Goal: Communication & Community: Answer question/provide support

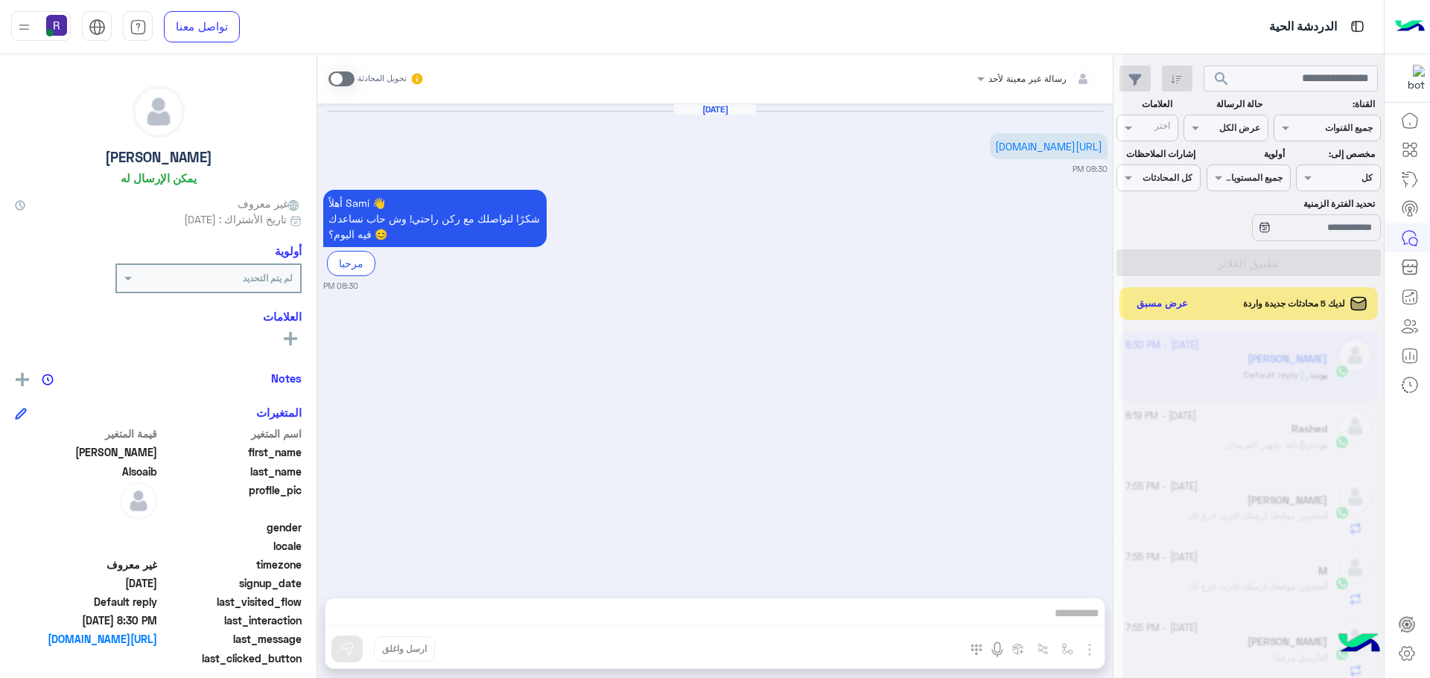
scroll to position [561, 0]
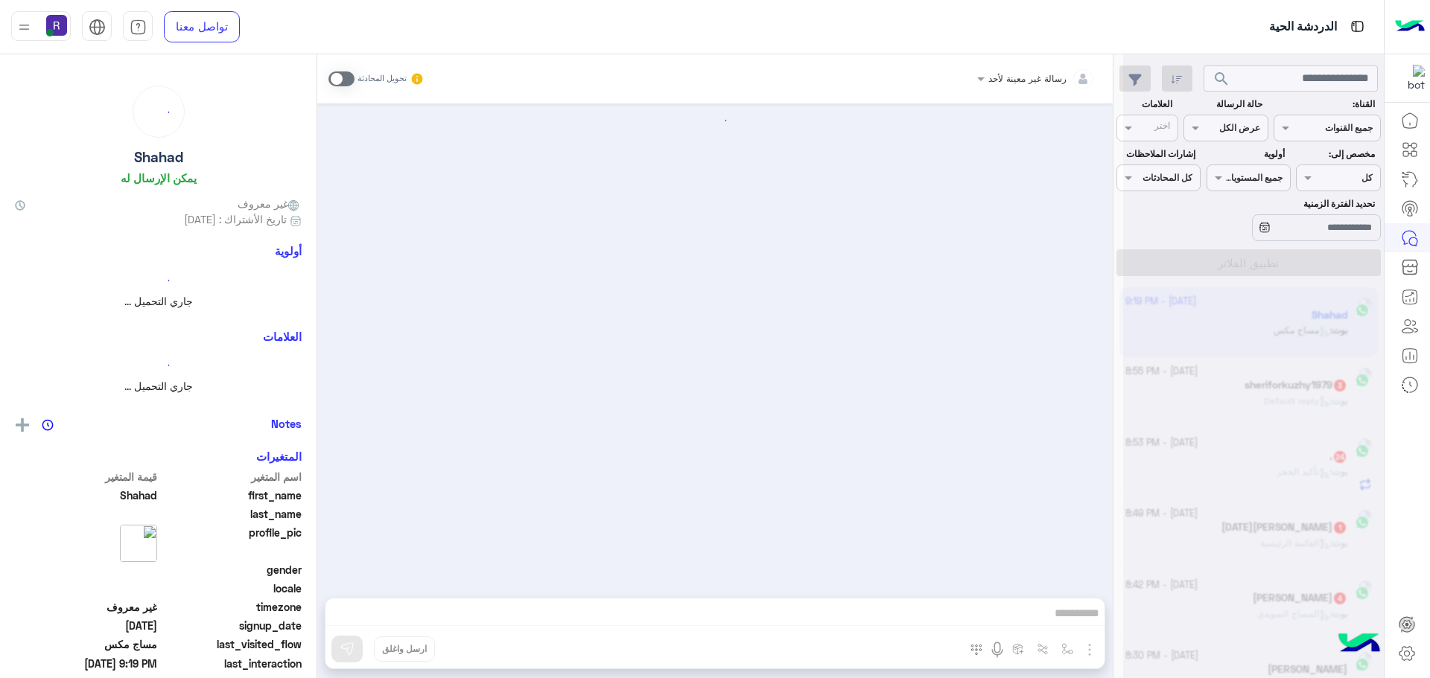
scroll to position [1406, 0]
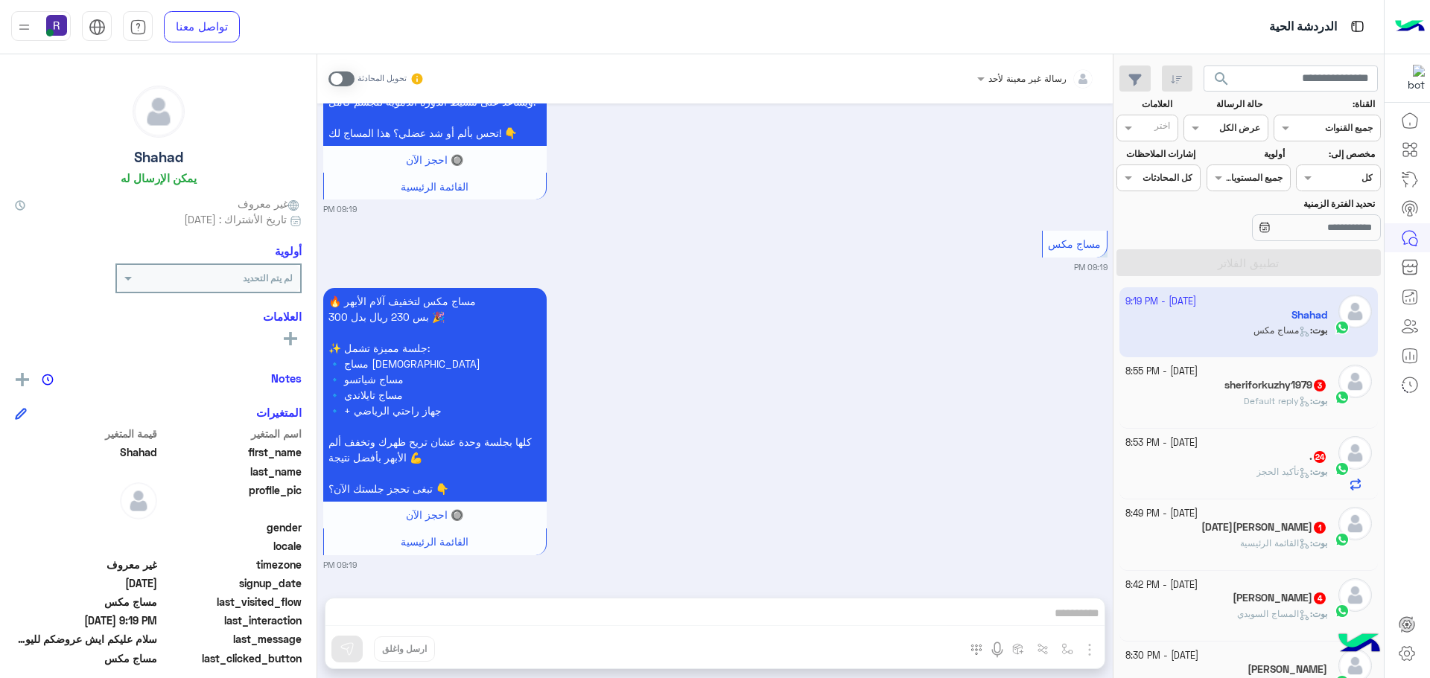
click at [1299, 403] on icon at bounding box center [1304, 401] width 11 height 11
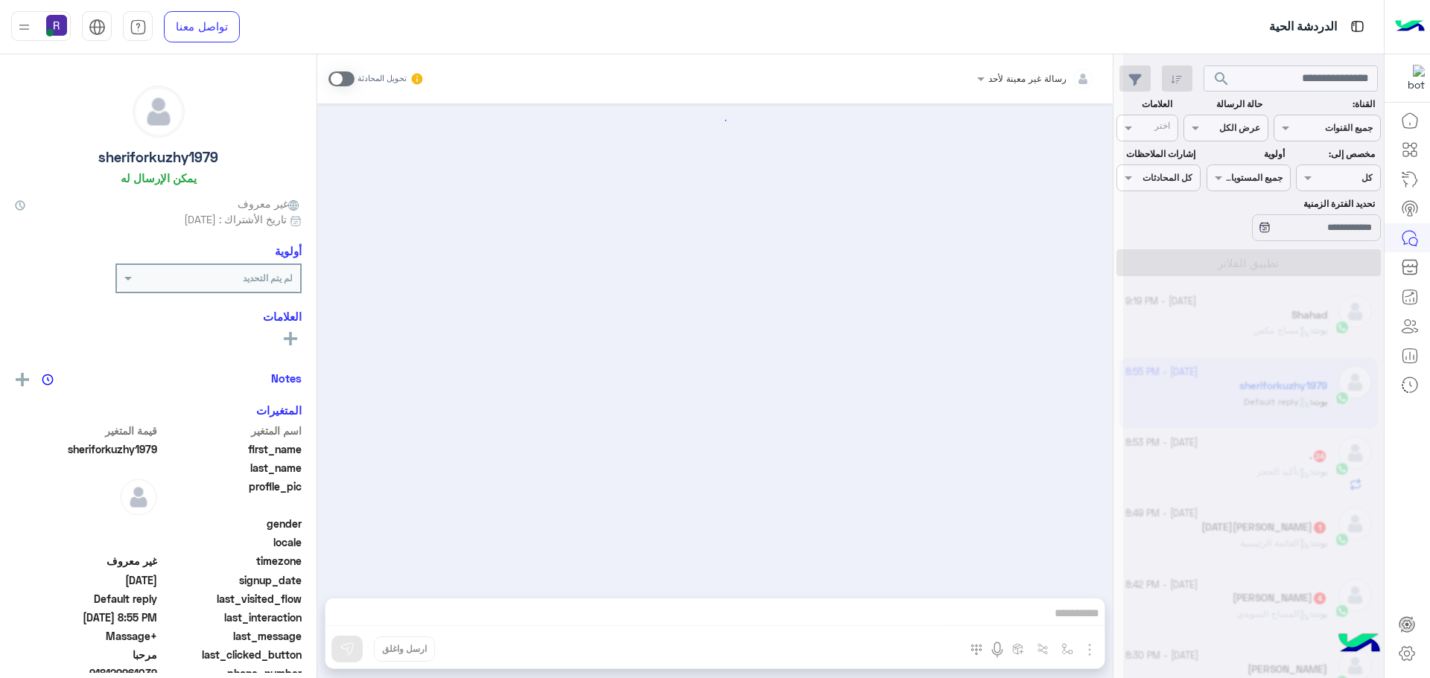
scroll to position [182, 0]
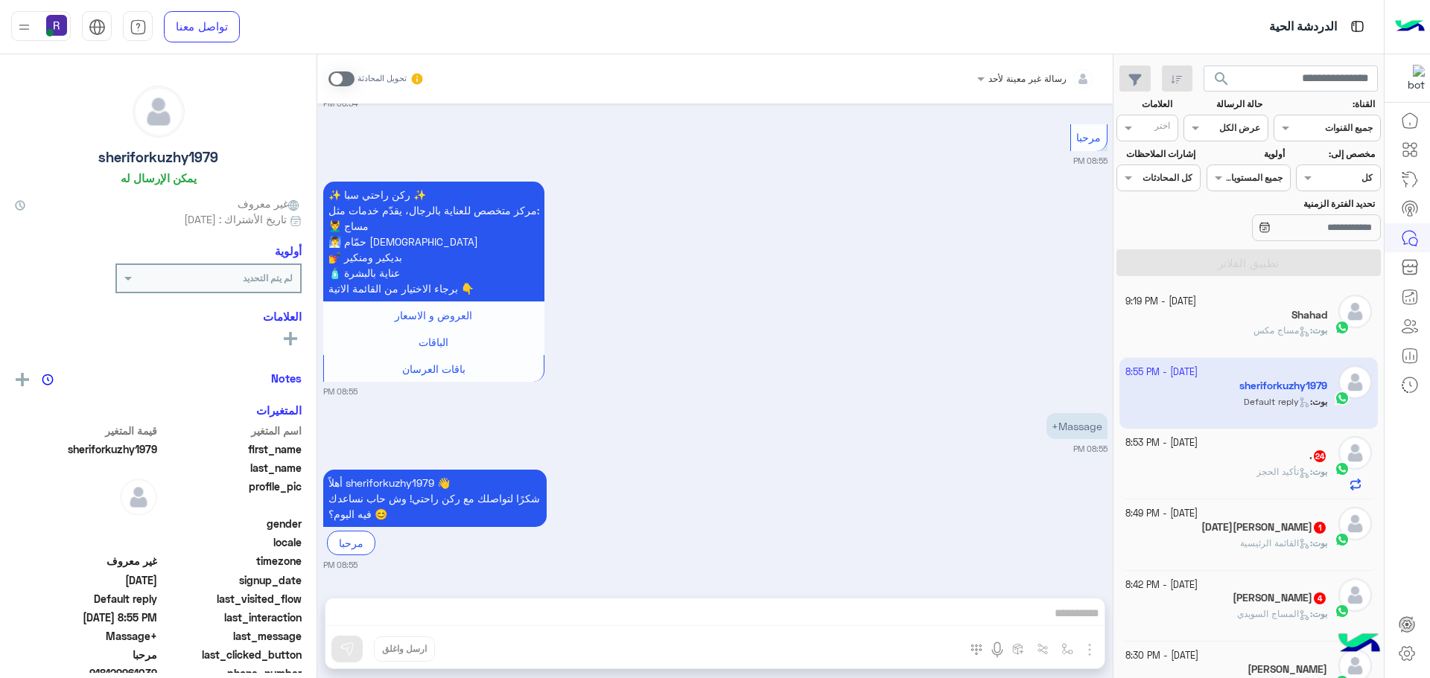
click at [350, 79] on span at bounding box center [341, 78] width 26 height 15
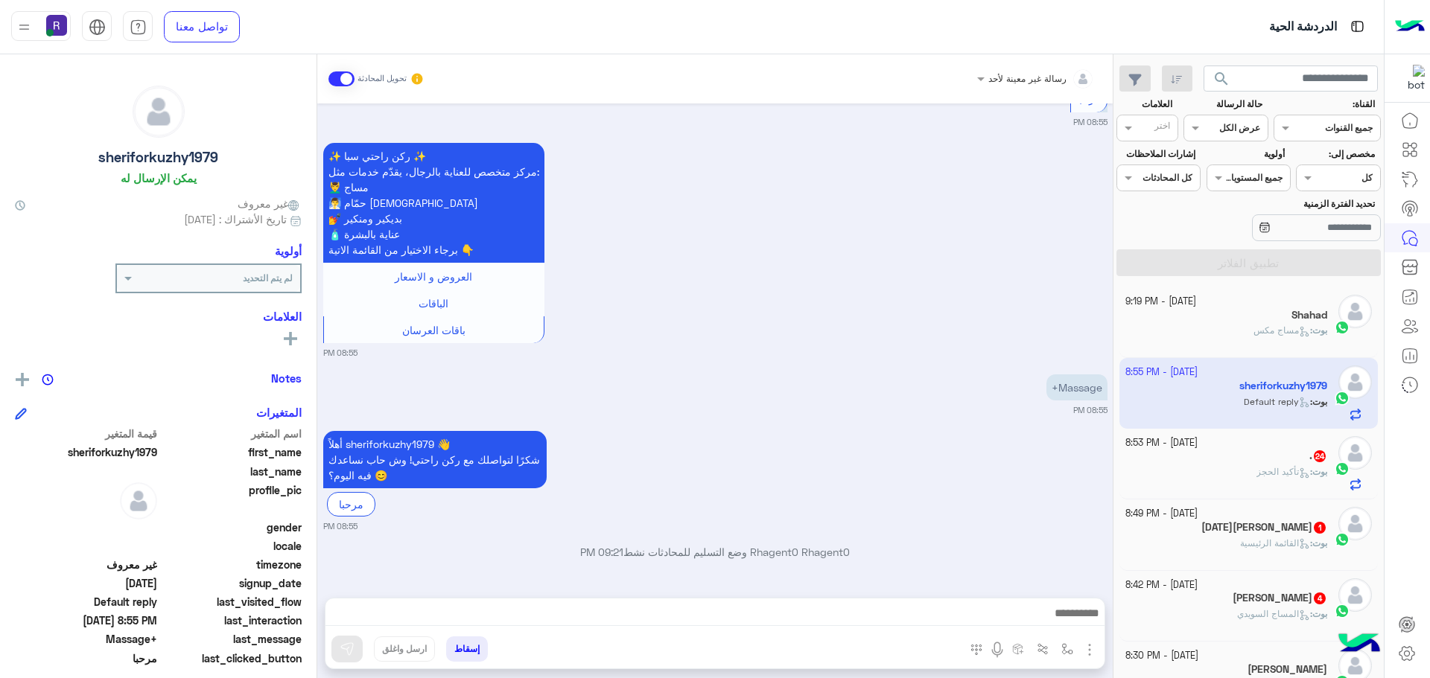
click at [1080, 641] on img "button" at bounding box center [1089, 650] width 18 height 18
click at [1063, 625] on span "الصور" at bounding box center [1061, 617] width 28 height 17
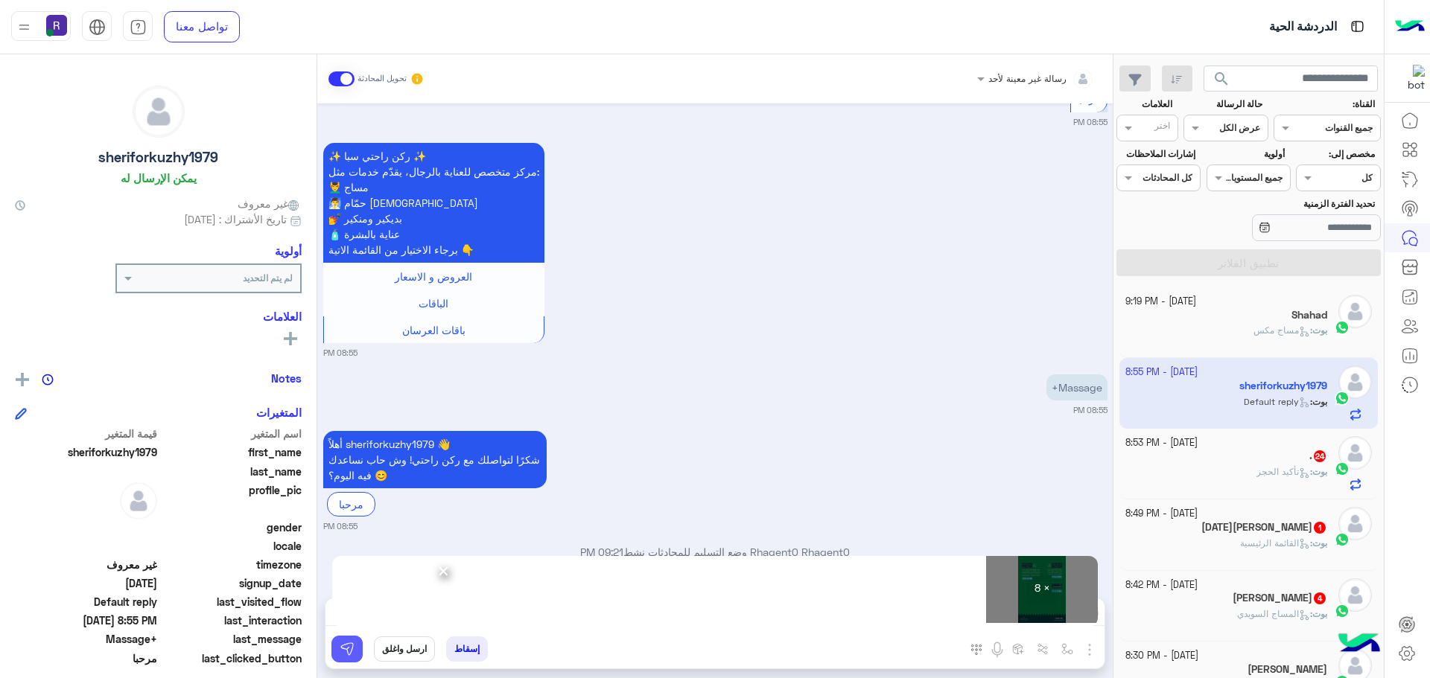
click at [347, 657] on button at bounding box center [346, 649] width 31 height 27
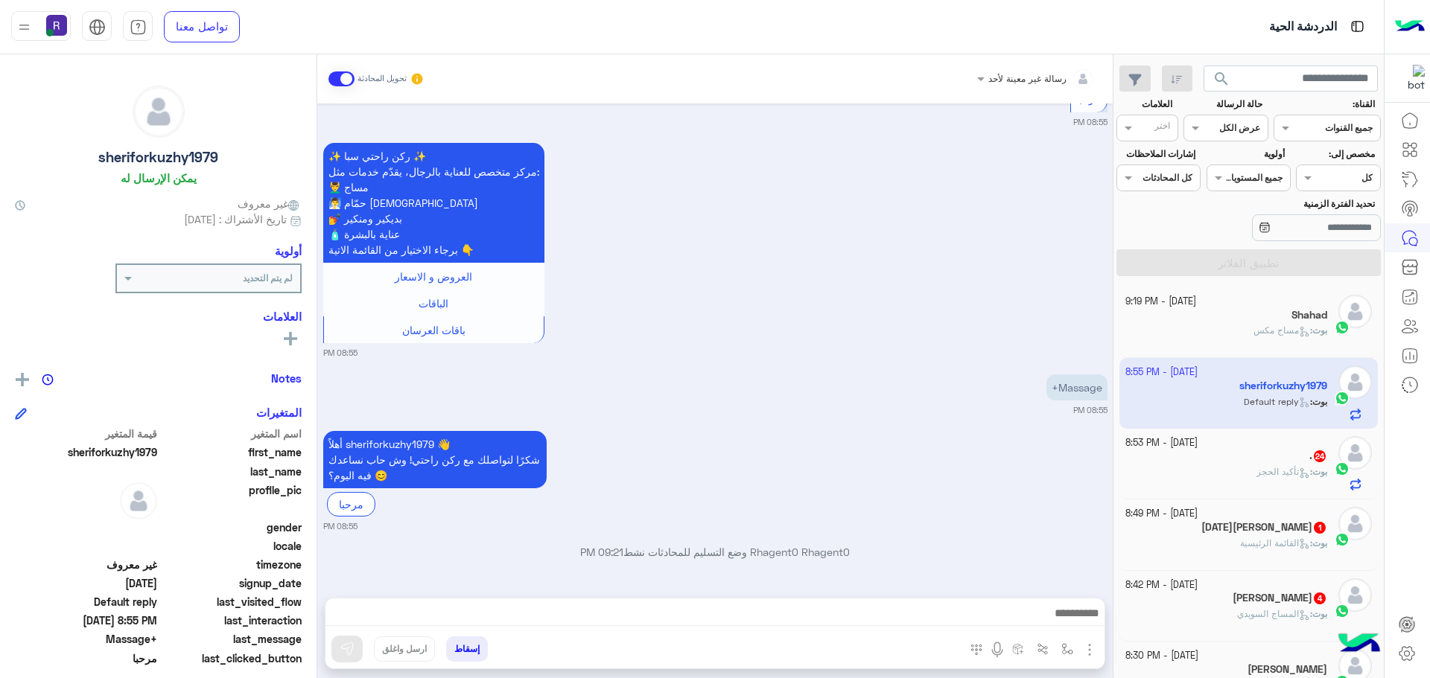
click at [1310, 477] on b "بوت :" at bounding box center [1318, 471] width 17 height 11
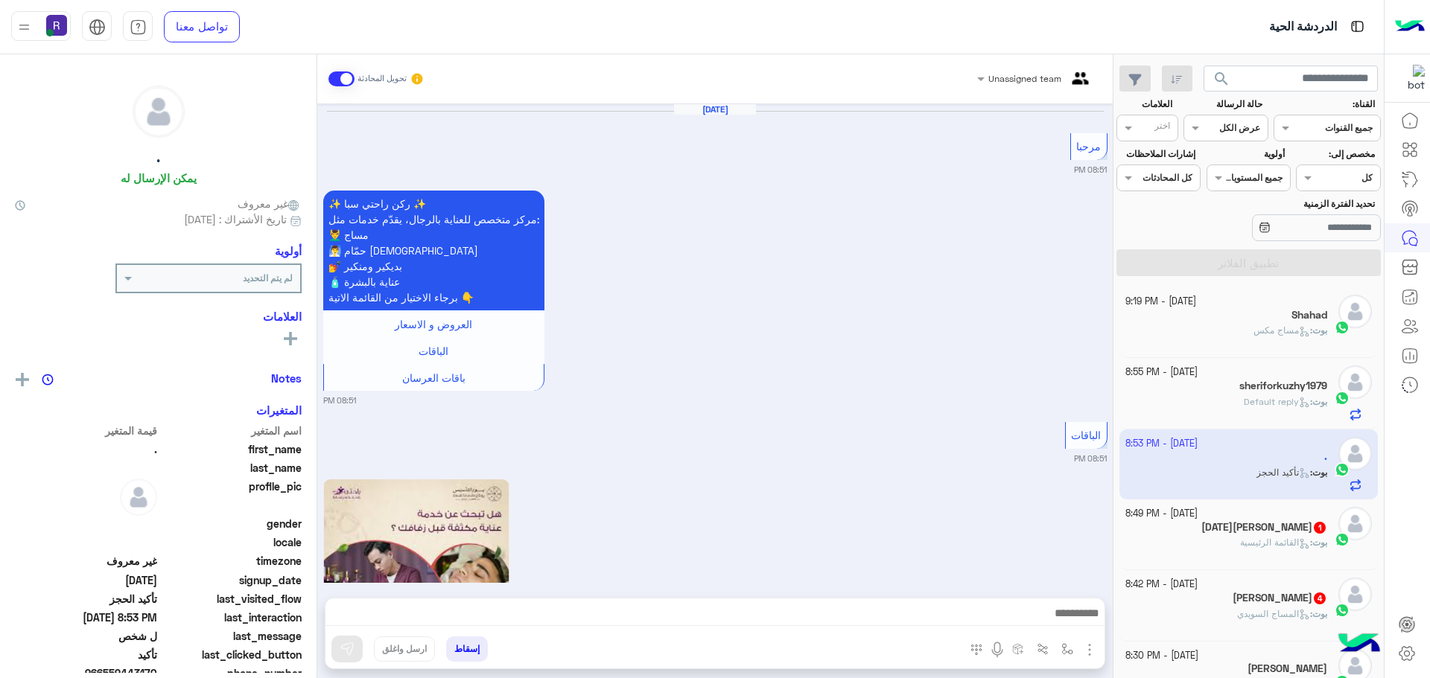
scroll to position [1632, 0]
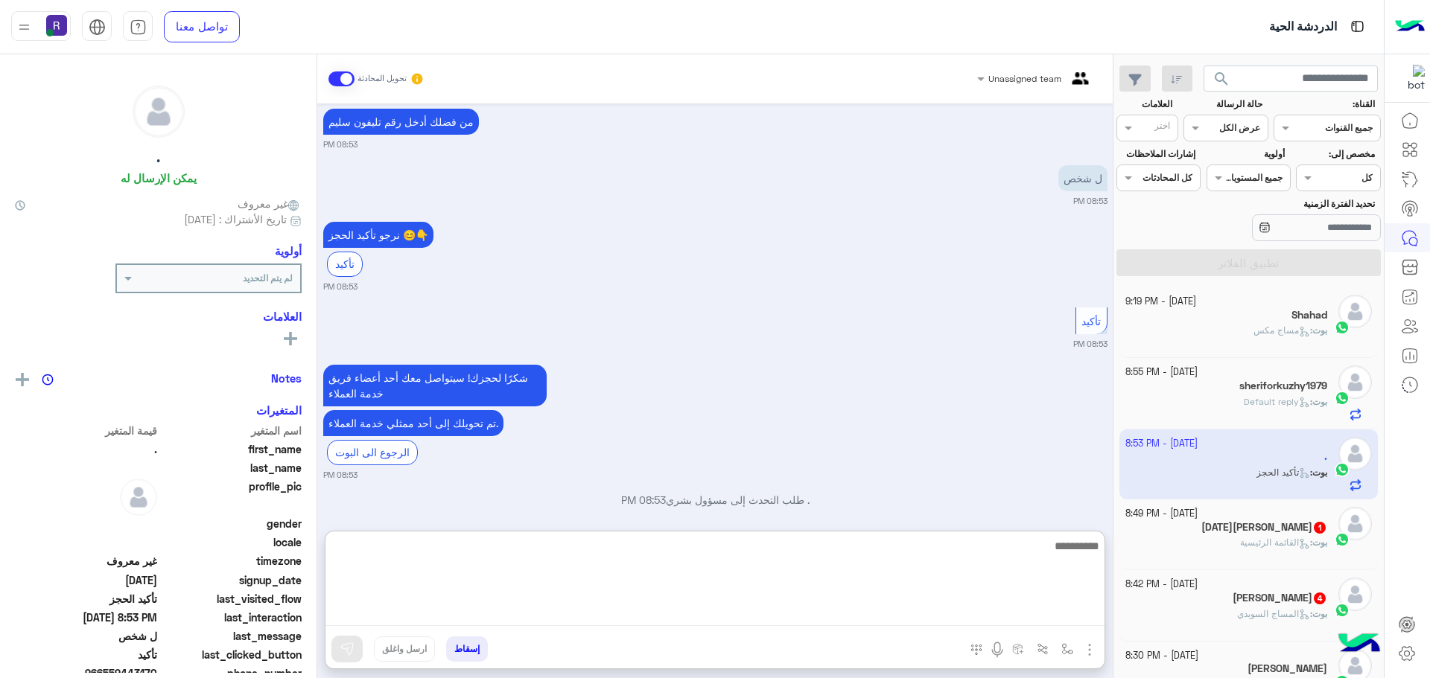
click at [765, 617] on textarea at bounding box center [714, 581] width 779 height 89
type textarea "**********"
click at [942, 555] on textarea "**********" at bounding box center [714, 581] width 779 height 89
type textarea "******"
click at [942, 555] on textarea "**********" at bounding box center [714, 581] width 779 height 89
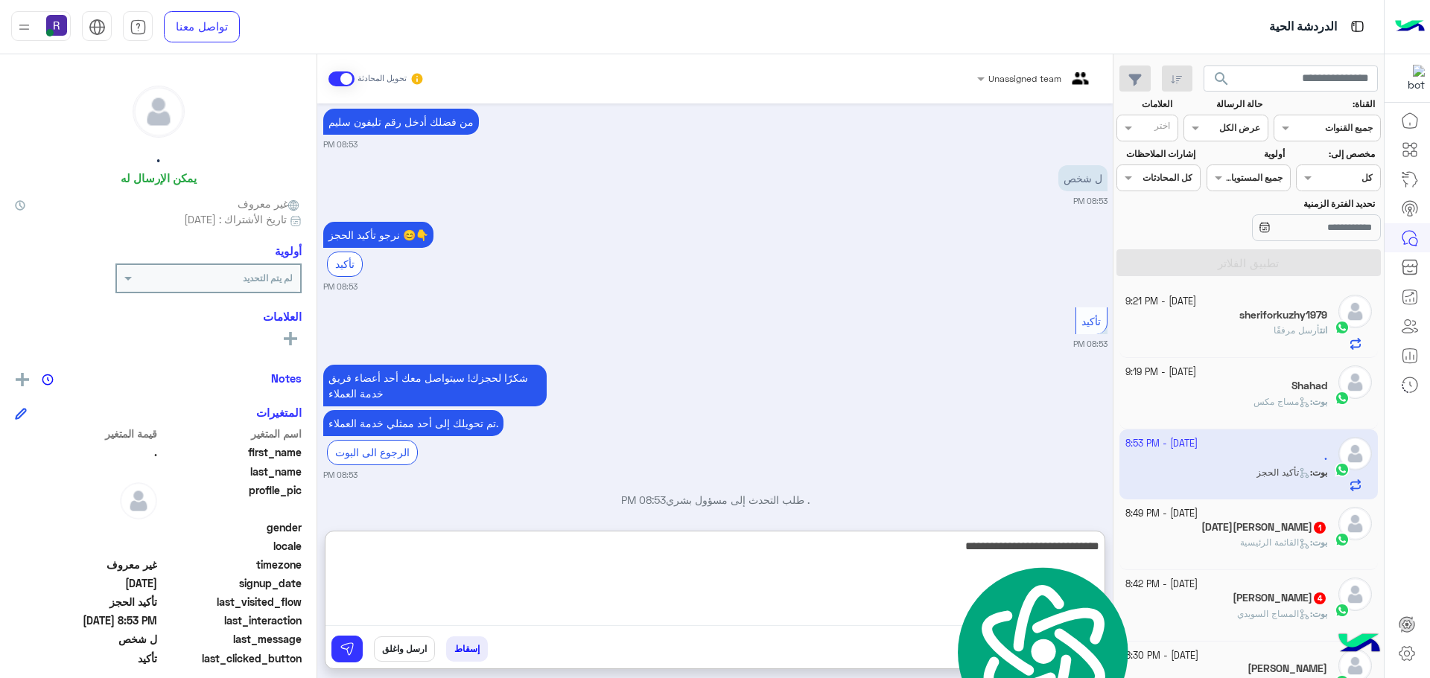
click at [942, 555] on textarea "**********" at bounding box center [714, 581] width 779 height 89
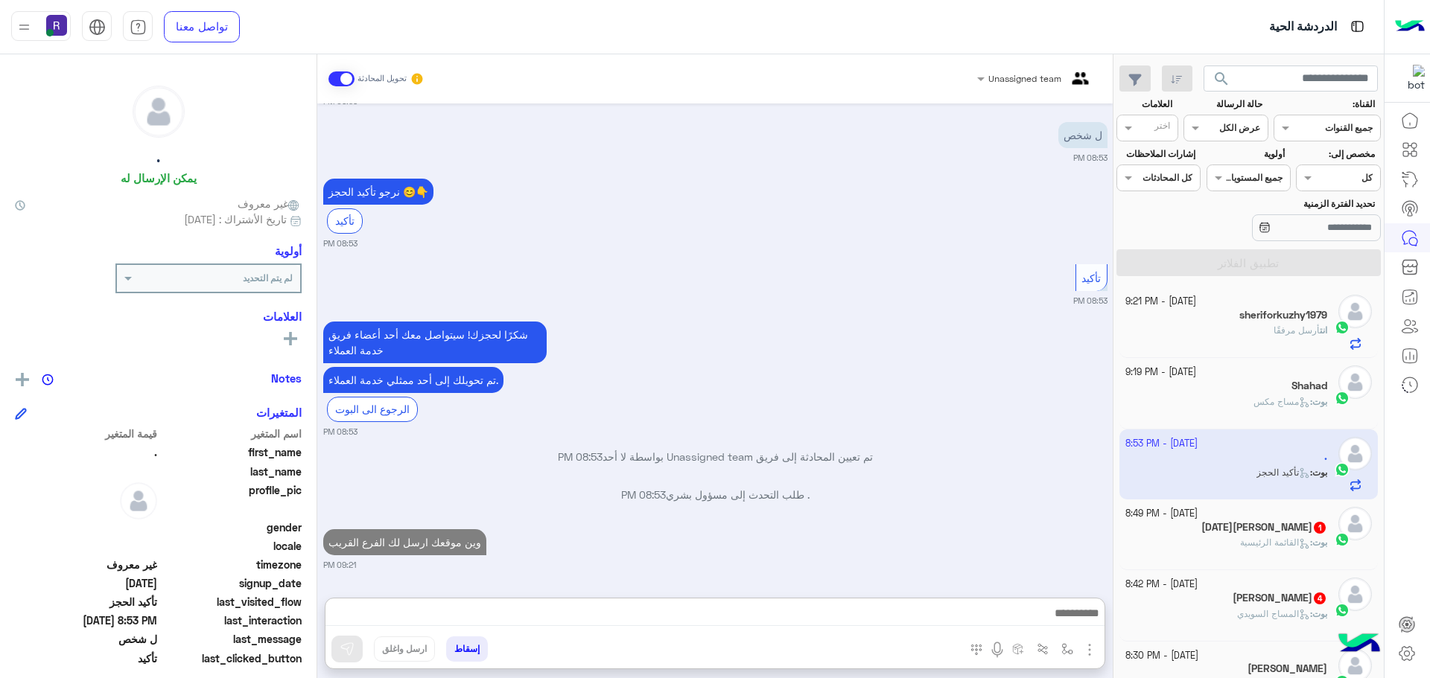
click at [1250, 547] on span "القائمة الرئيسية" at bounding box center [1275, 542] width 70 height 11
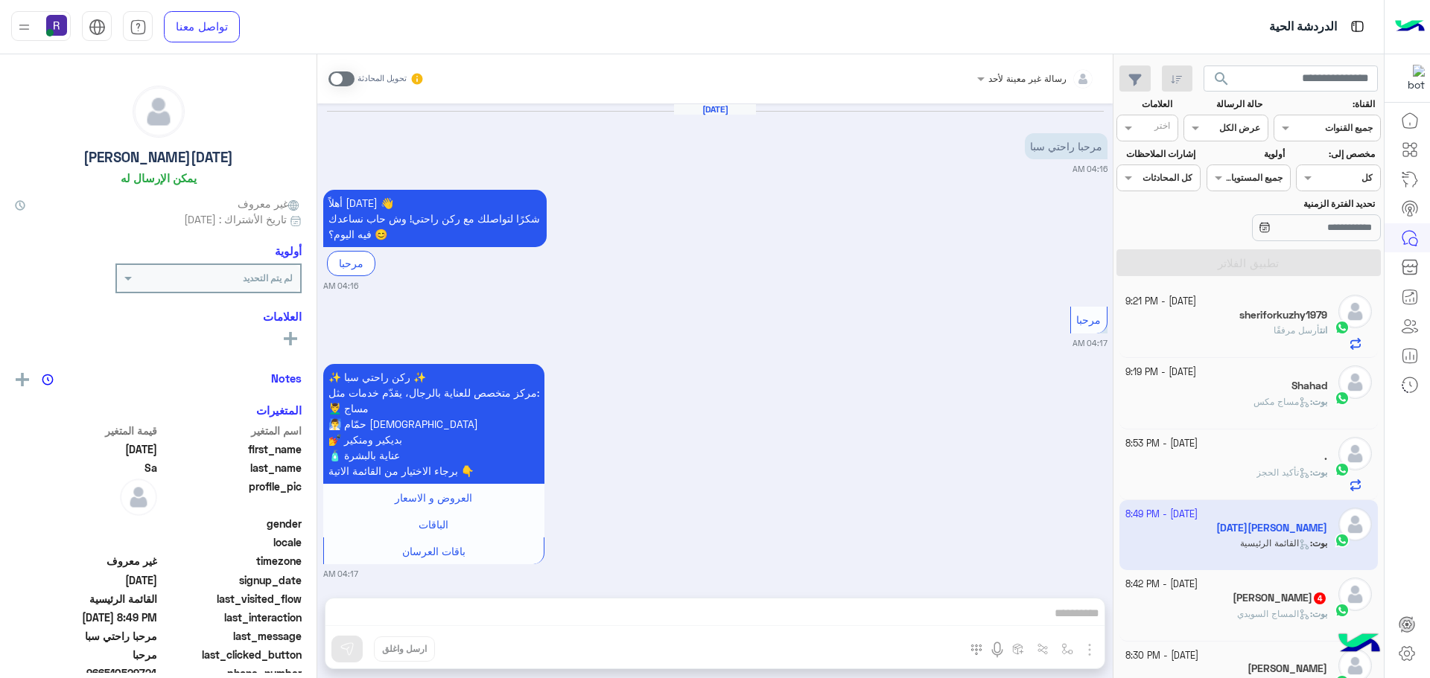
scroll to position [497, 0]
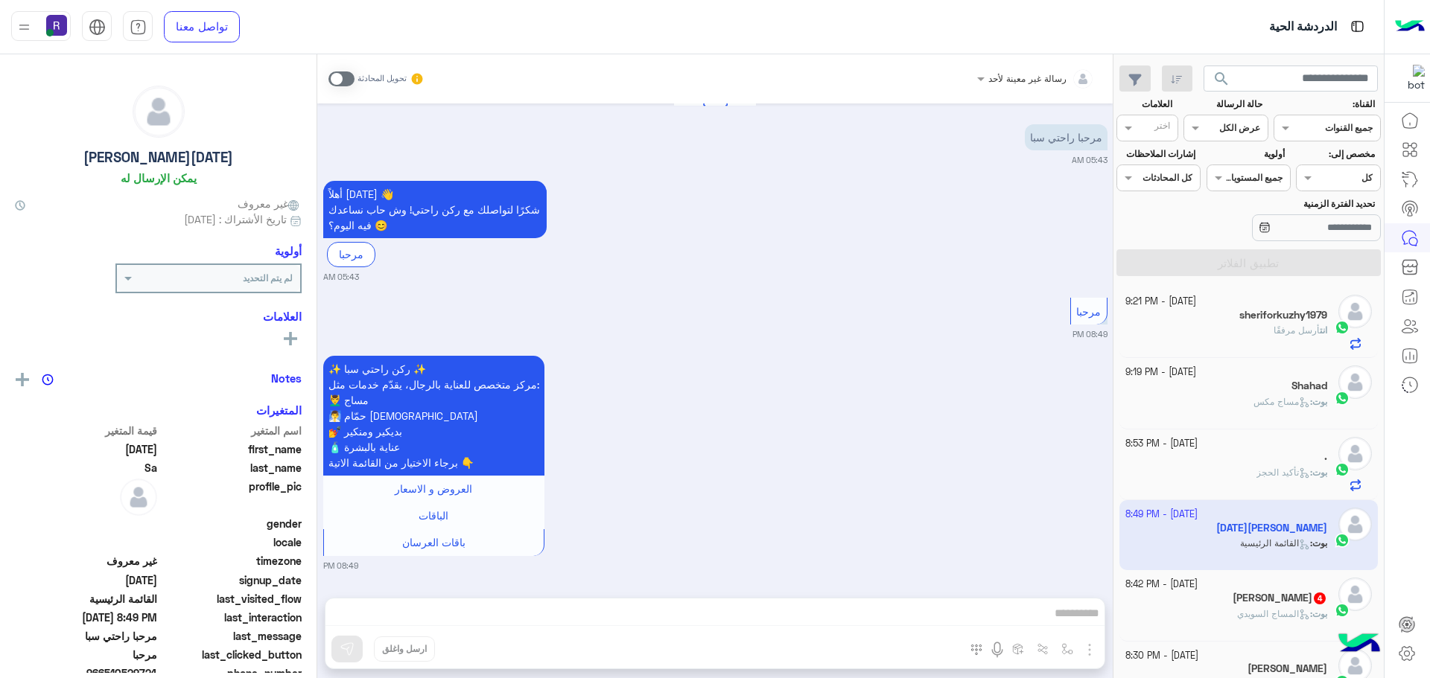
click at [839, 615] on div "رسالة غير معينة لأحد تحويل المحادثة [DATE] مرحبا راحتي سبا 04:16 AM أهلاً [DATE…" at bounding box center [714, 369] width 795 height 630
click at [346, 79] on span at bounding box center [341, 78] width 26 height 15
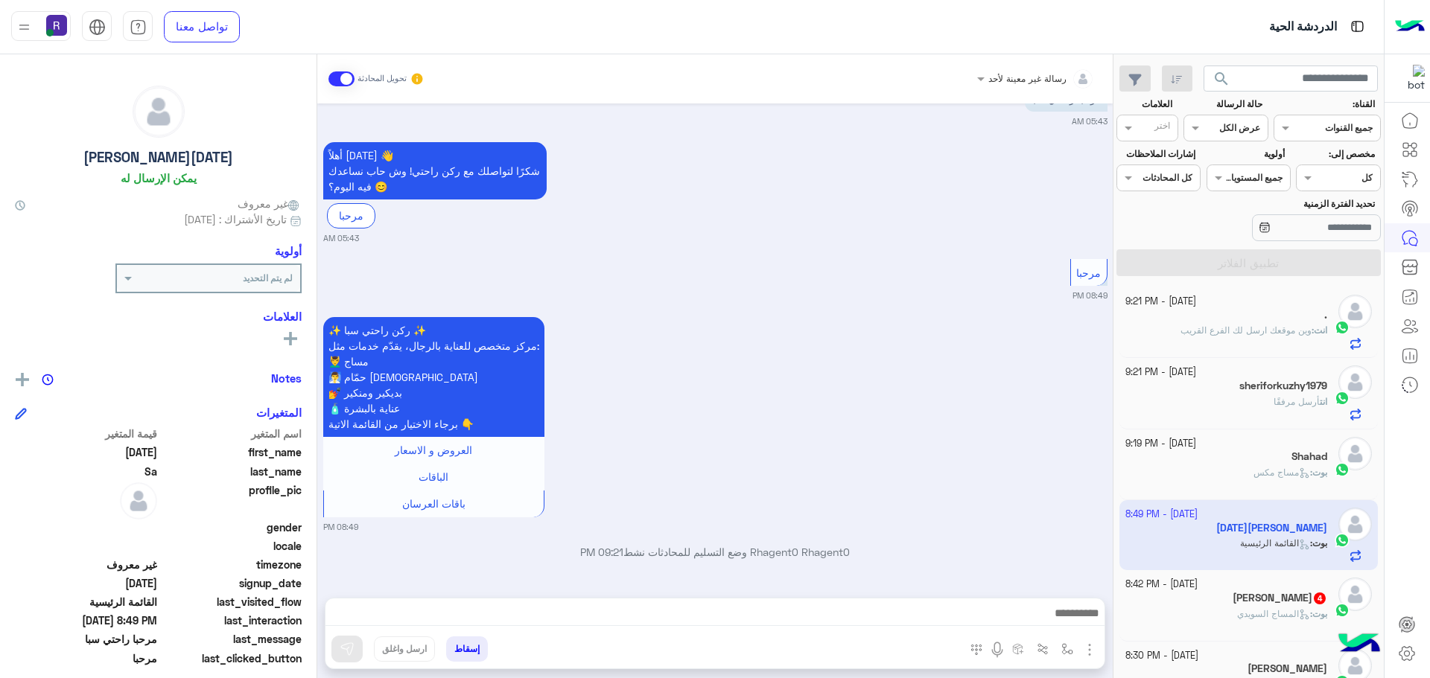
click at [1086, 658] on img "button" at bounding box center [1089, 650] width 18 height 18
click at [1054, 616] on span "الصور" at bounding box center [1061, 617] width 28 height 17
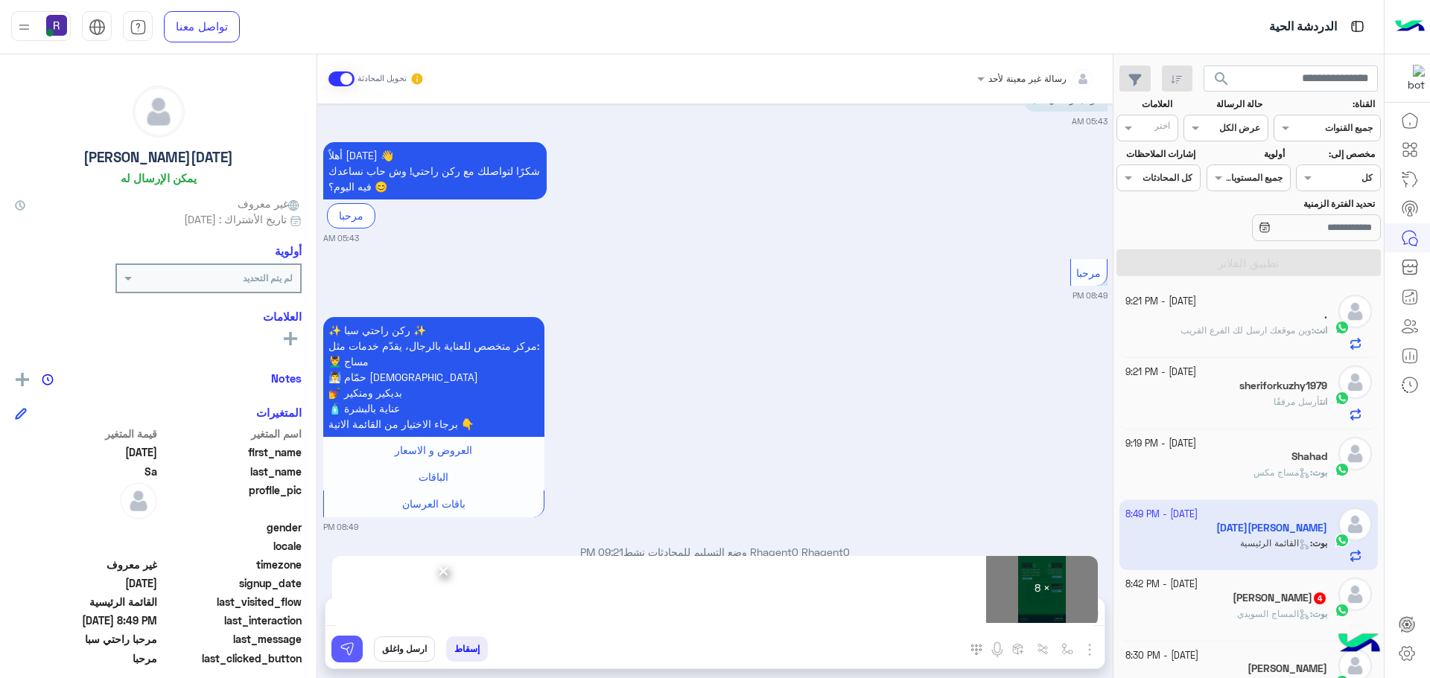
click at [350, 643] on img at bounding box center [347, 649] width 15 height 15
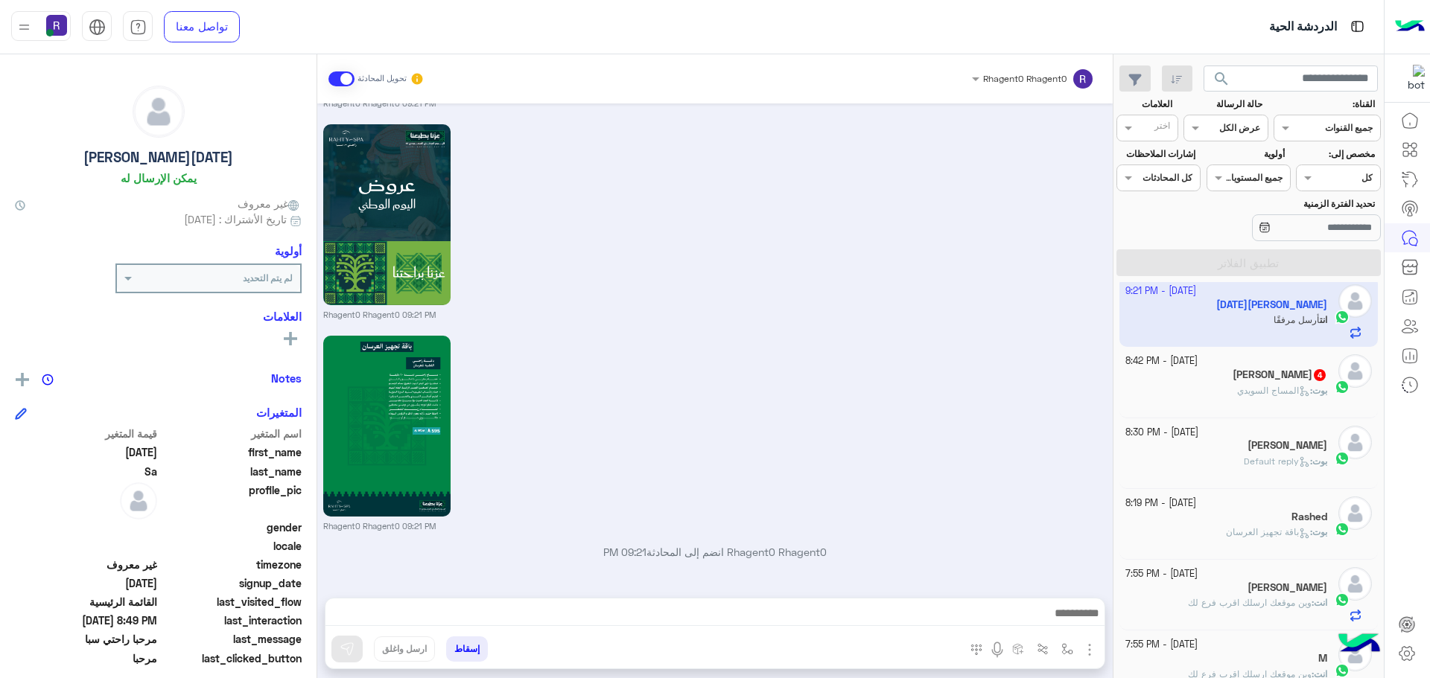
scroll to position [1633, 0]
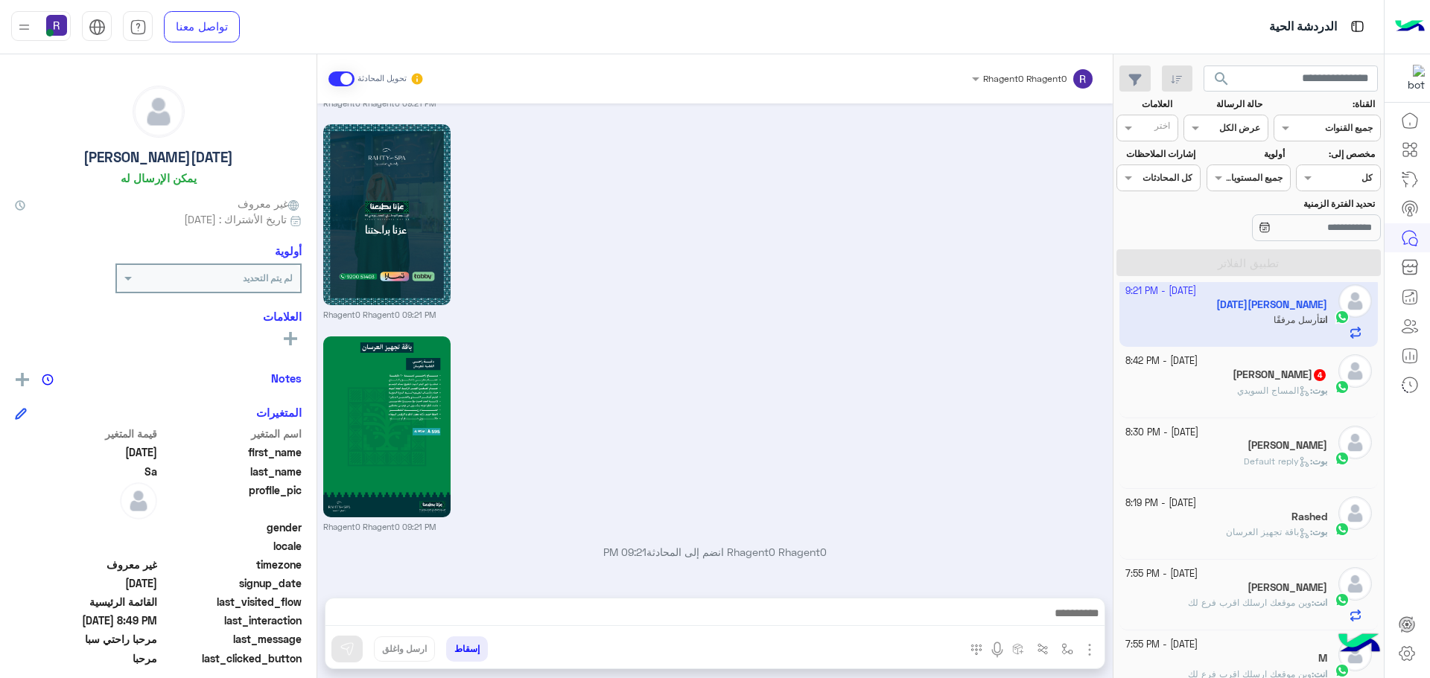
click at [1158, 388] on div "بوت : [PERSON_NAME]" at bounding box center [1226, 397] width 203 height 26
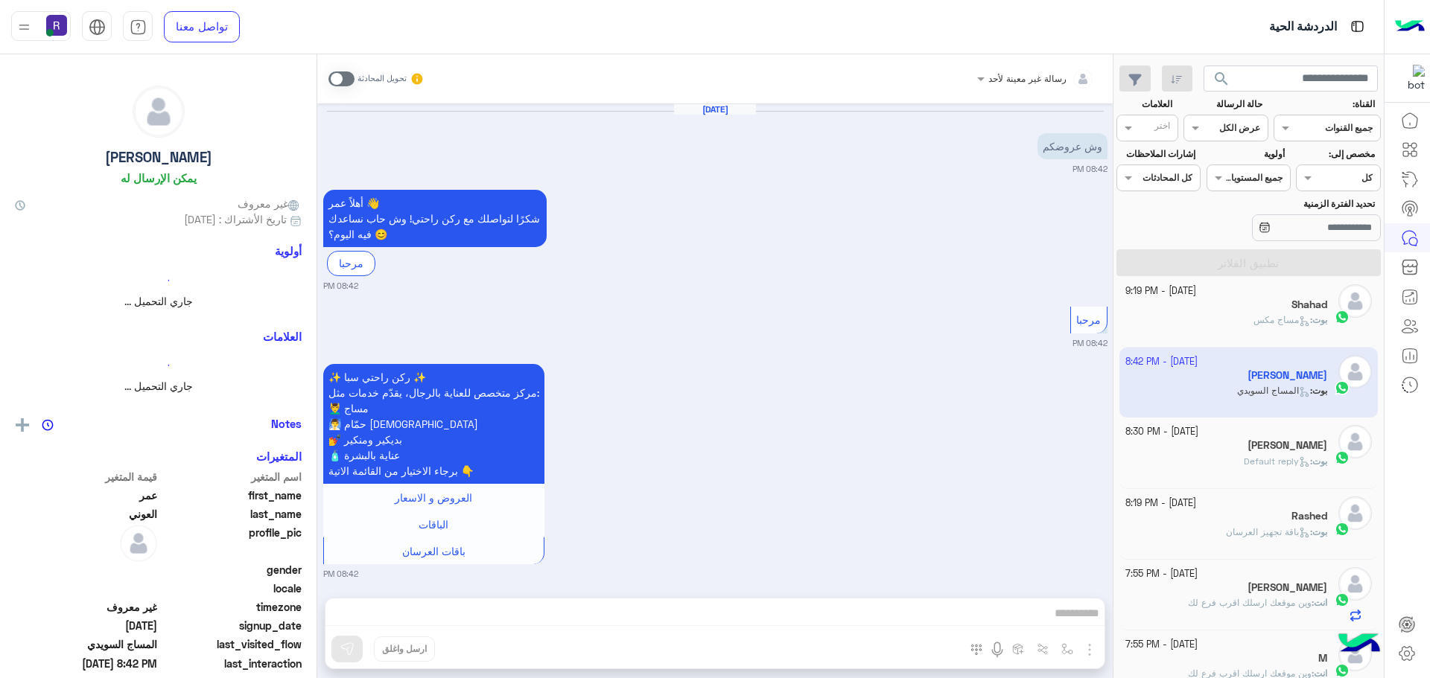
scroll to position [464, 0]
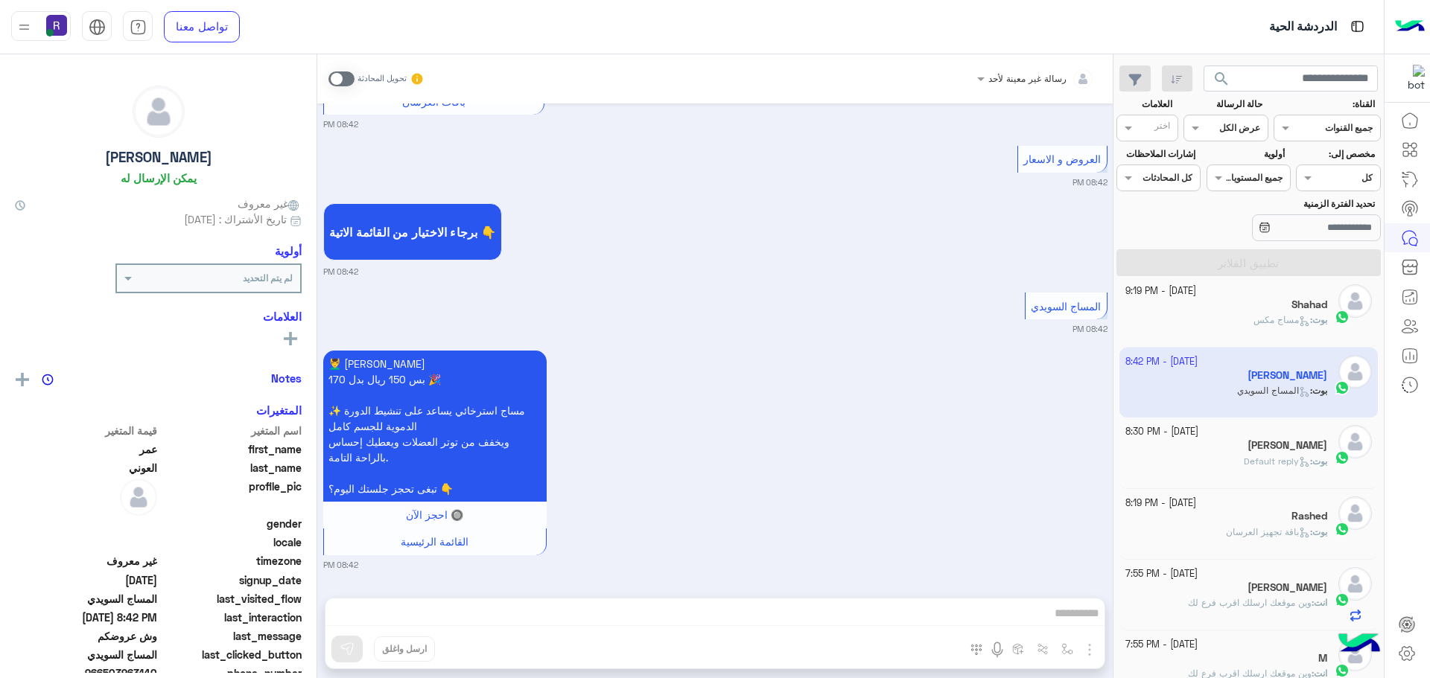
click at [342, 80] on span at bounding box center [341, 78] width 26 height 15
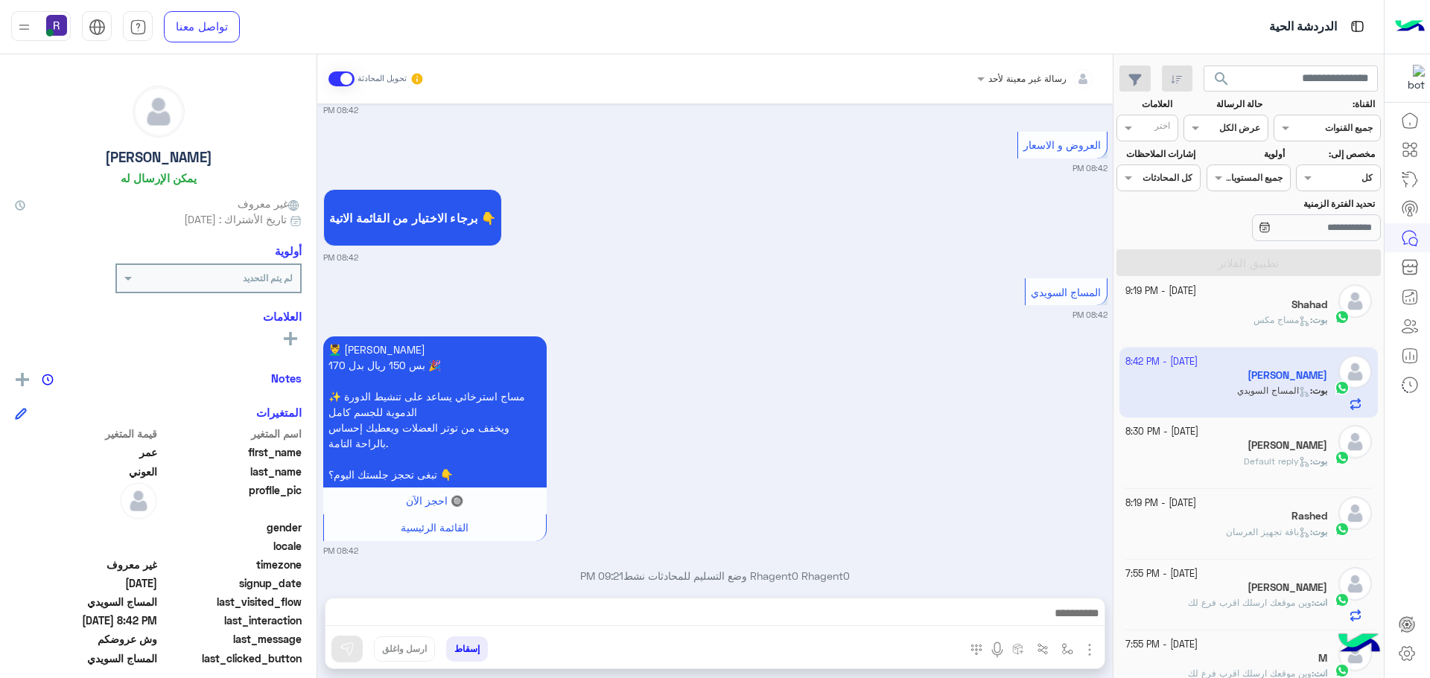
scroll to position [502, 0]
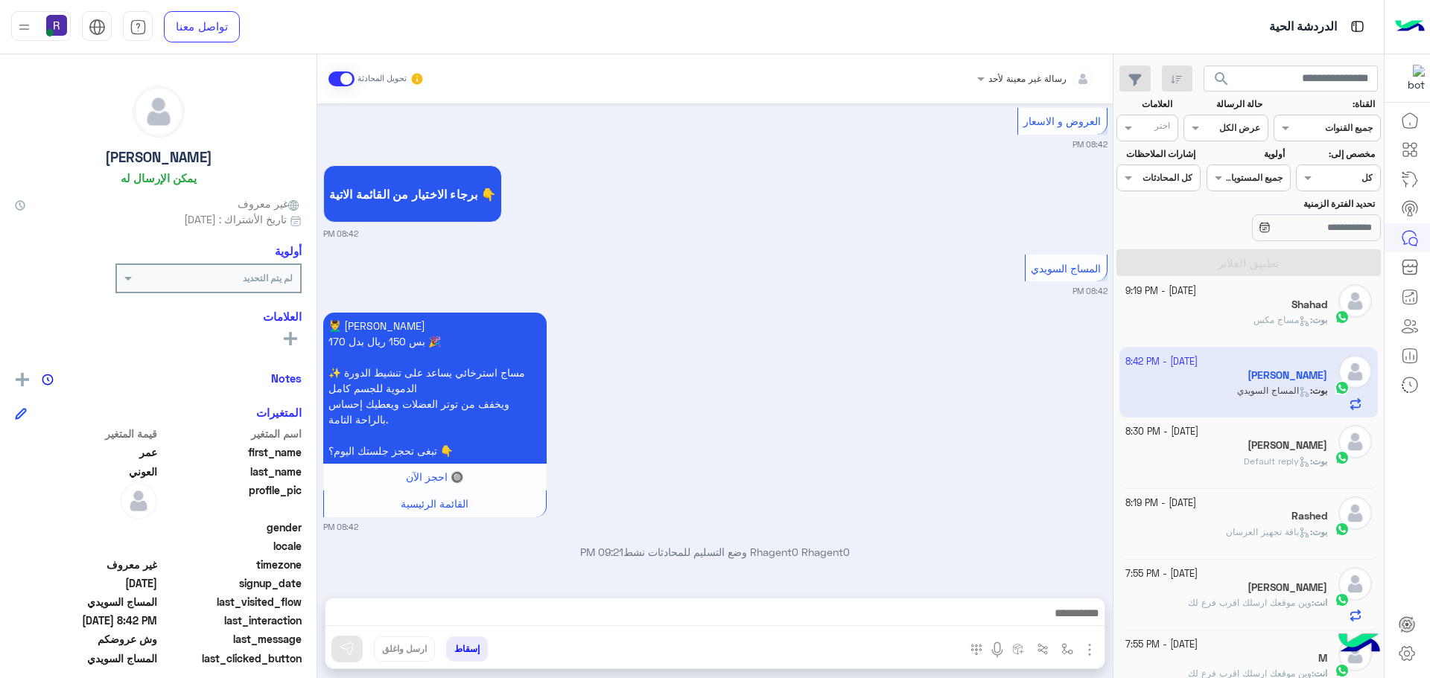
click at [1095, 654] on img "button" at bounding box center [1089, 650] width 18 height 18
click at [1036, 620] on li "الصور" at bounding box center [1043, 617] width 110 height 30
click at [1087, 650] on img "button" at bounding box center [1089, 650] width 18 height 18
click at [1083, 633] on ul "المرفقات الصور" at bounding box center [1043, 602] width 112 height 71
click at [1092, 646] on img "button" at bounding box center [1089, 650] width 18 height 18
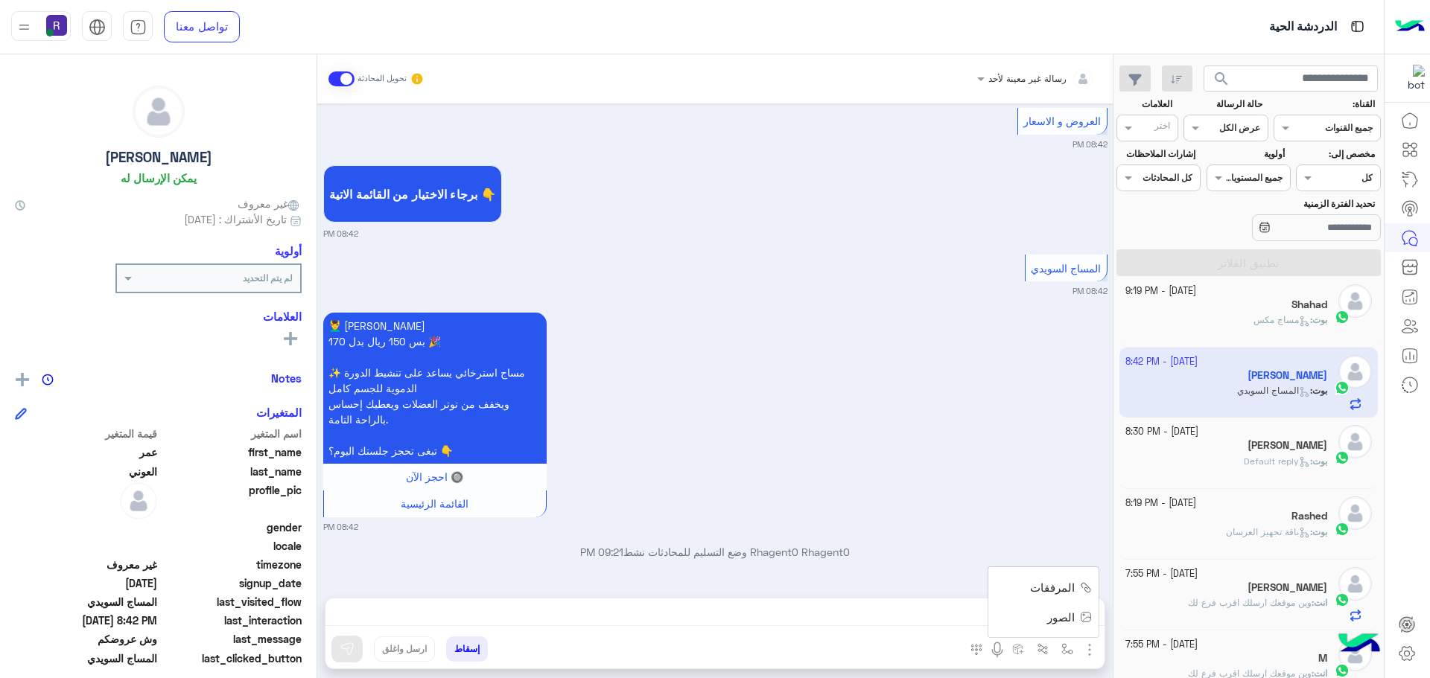
click at [1073, 614] on span "الصور" at bounding box center [1061, 617] width 28 height 17
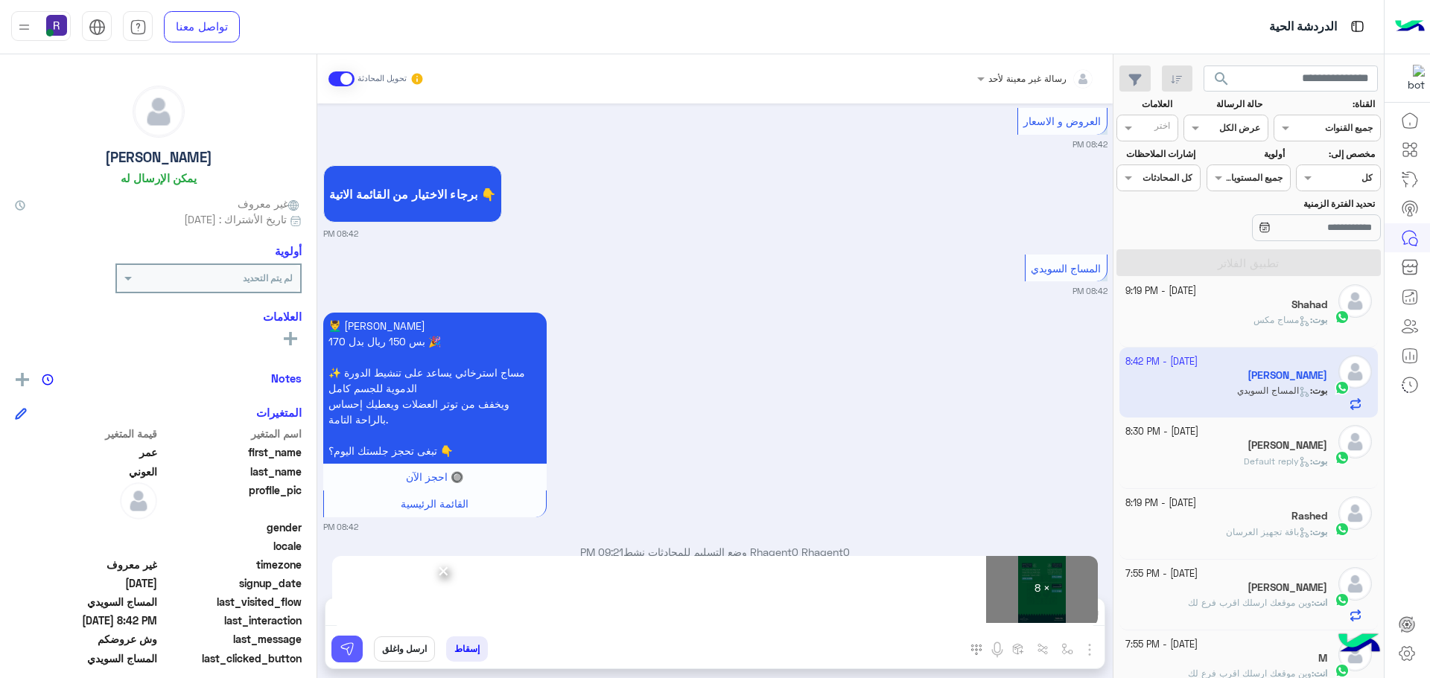
click at [359, 644] on button at bounding box center [346, 649] width 31 height 27
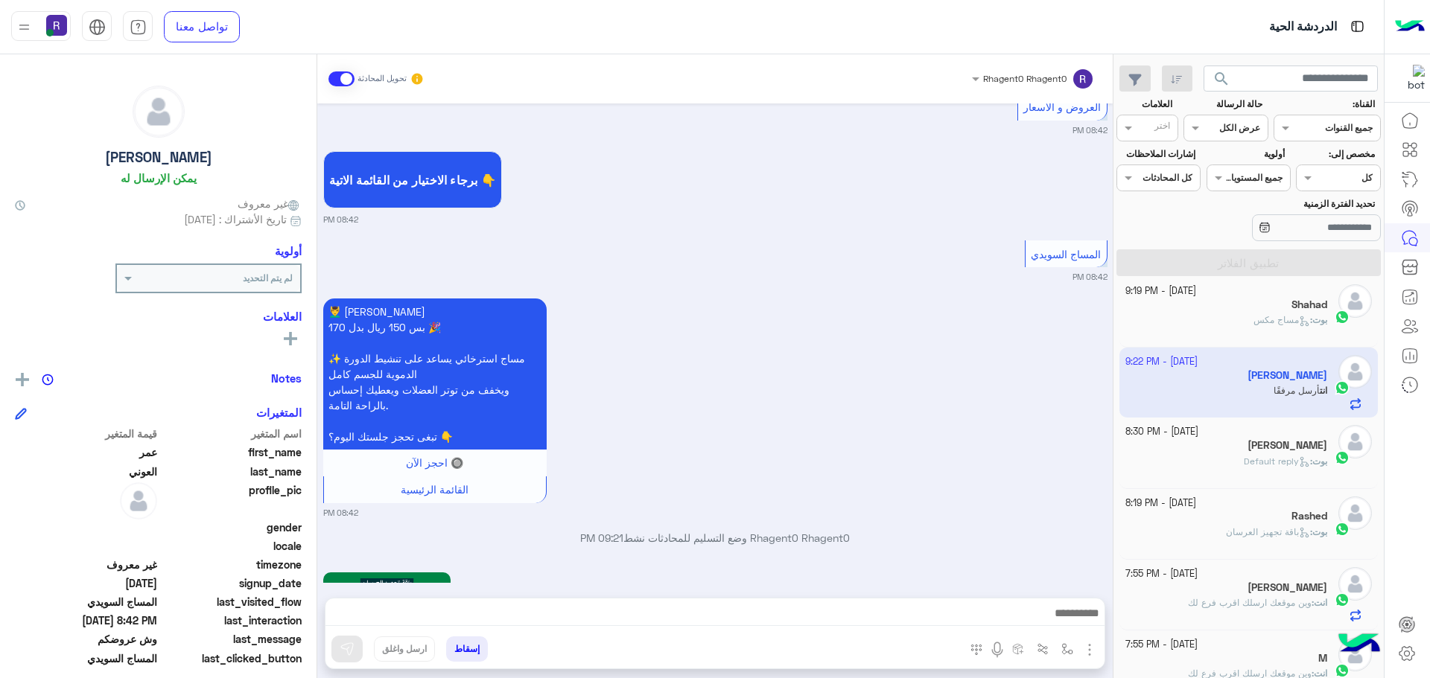
scroll to position [2234, 0]
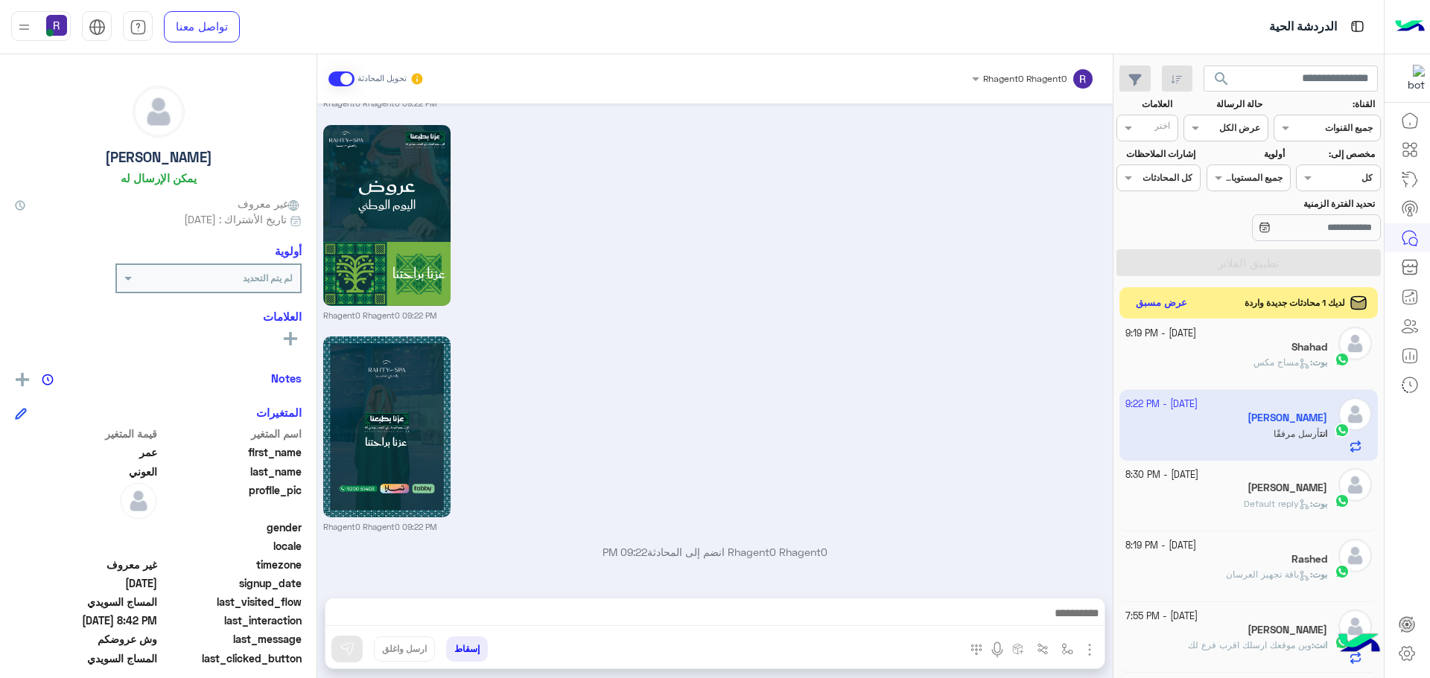
click at [1170, 302] on button "عرض مسبق" at bounding box center [1161, 303] width 63 height 20
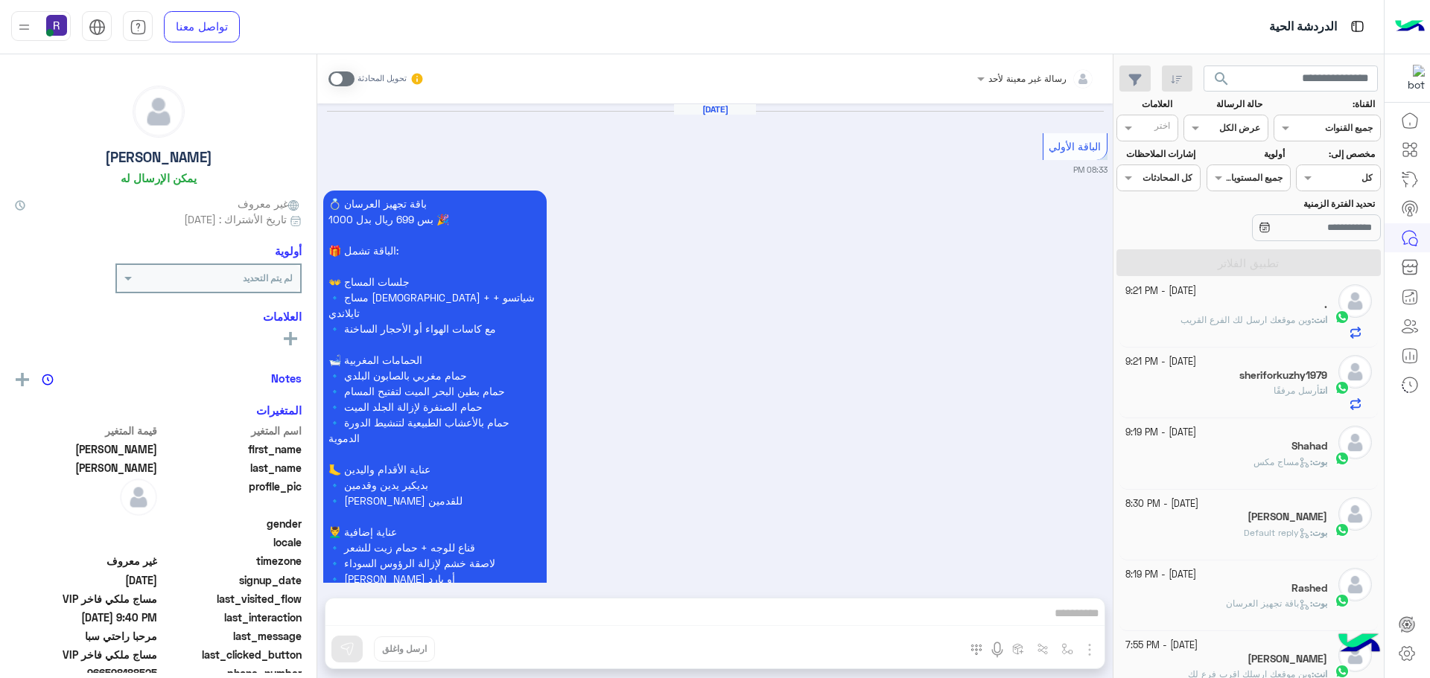
scroll to position [3007, 0]
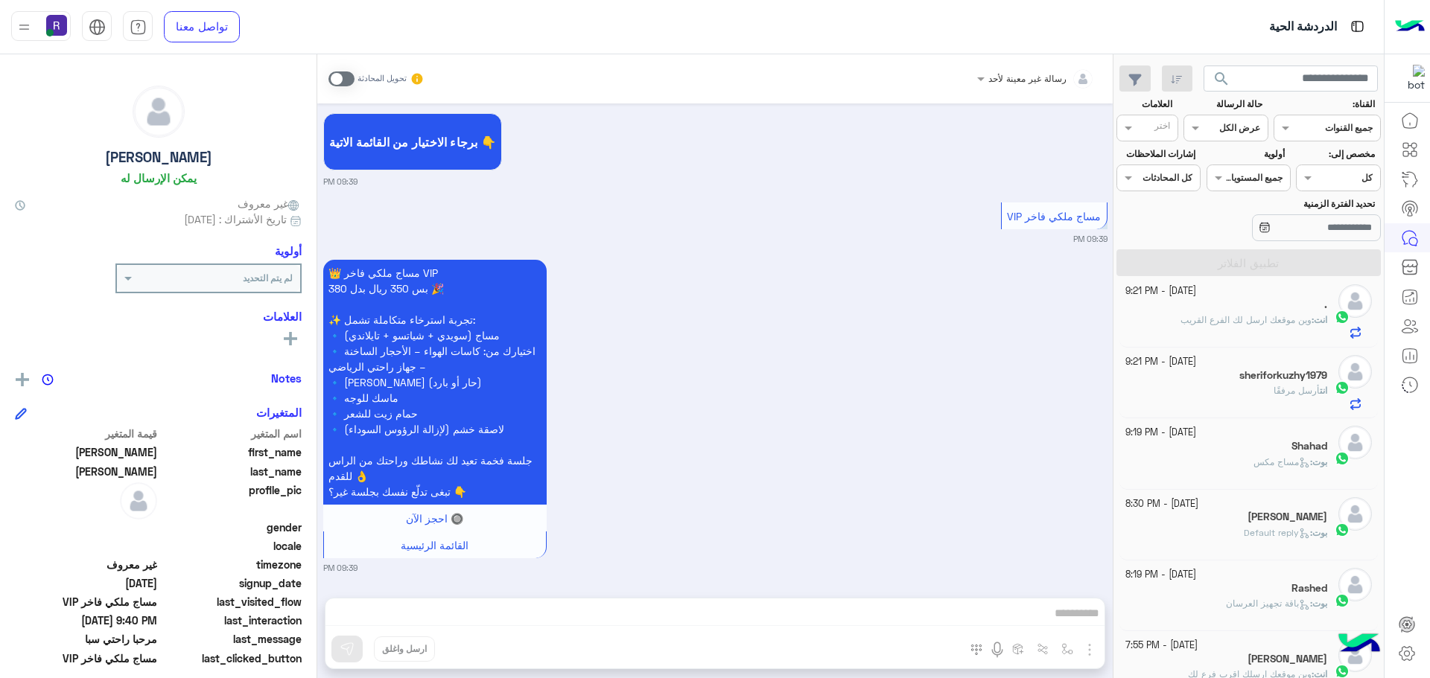
click at [334, 78] on span at bounding box center [341, 78] width 26 height 15
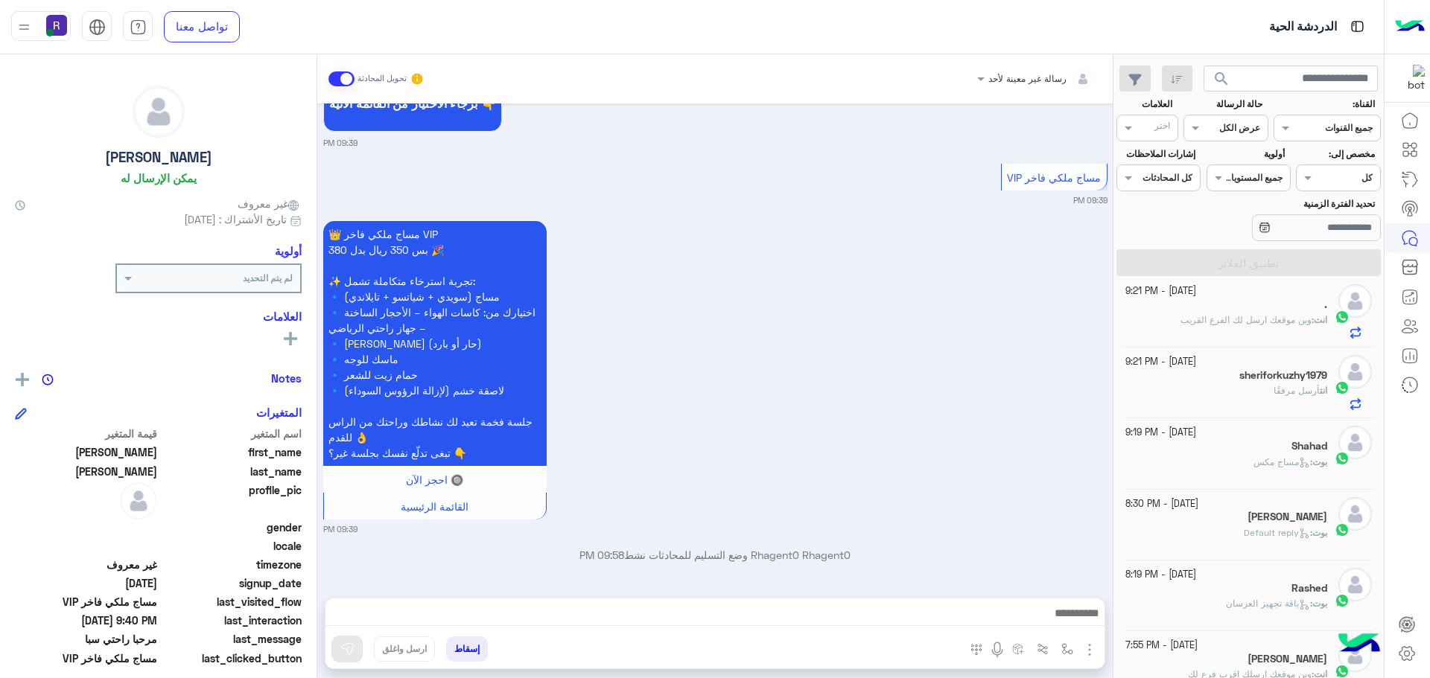
click at [1087, 650] on img "button" at bounding box center [1089, 650] width 18 height 18
click at [1060, 612] on span "الصور" at bounding box center [1061, 617] width 28 height 17
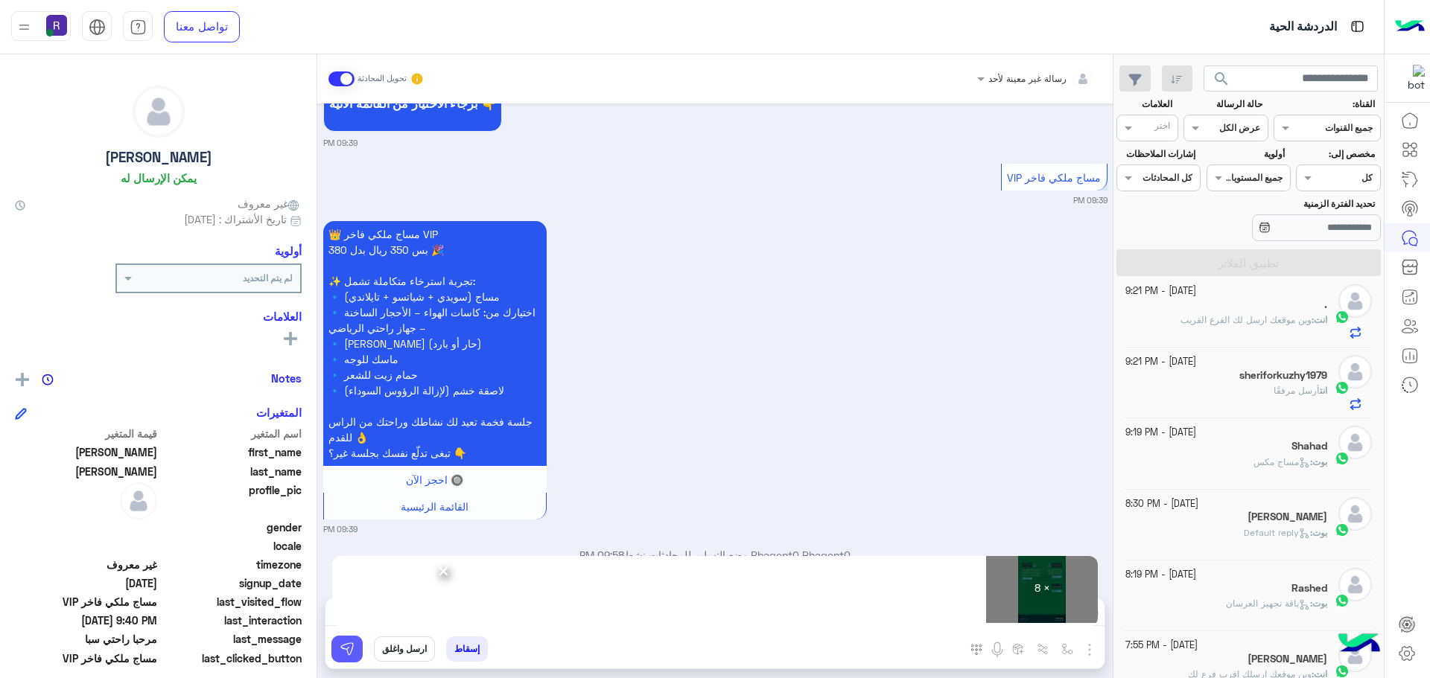
click at [338, 653] on button at bounding box center [346, 649] width 31 height 27
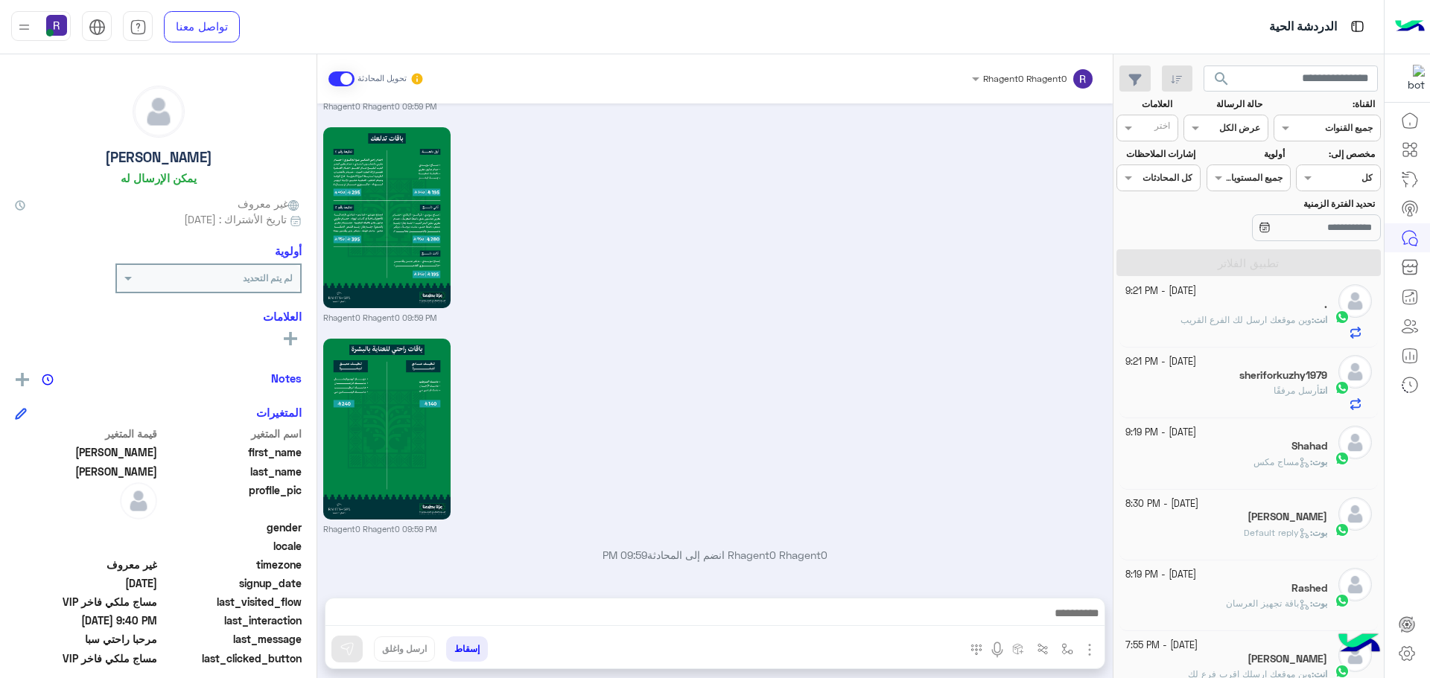
scroll to position [4777, 0]
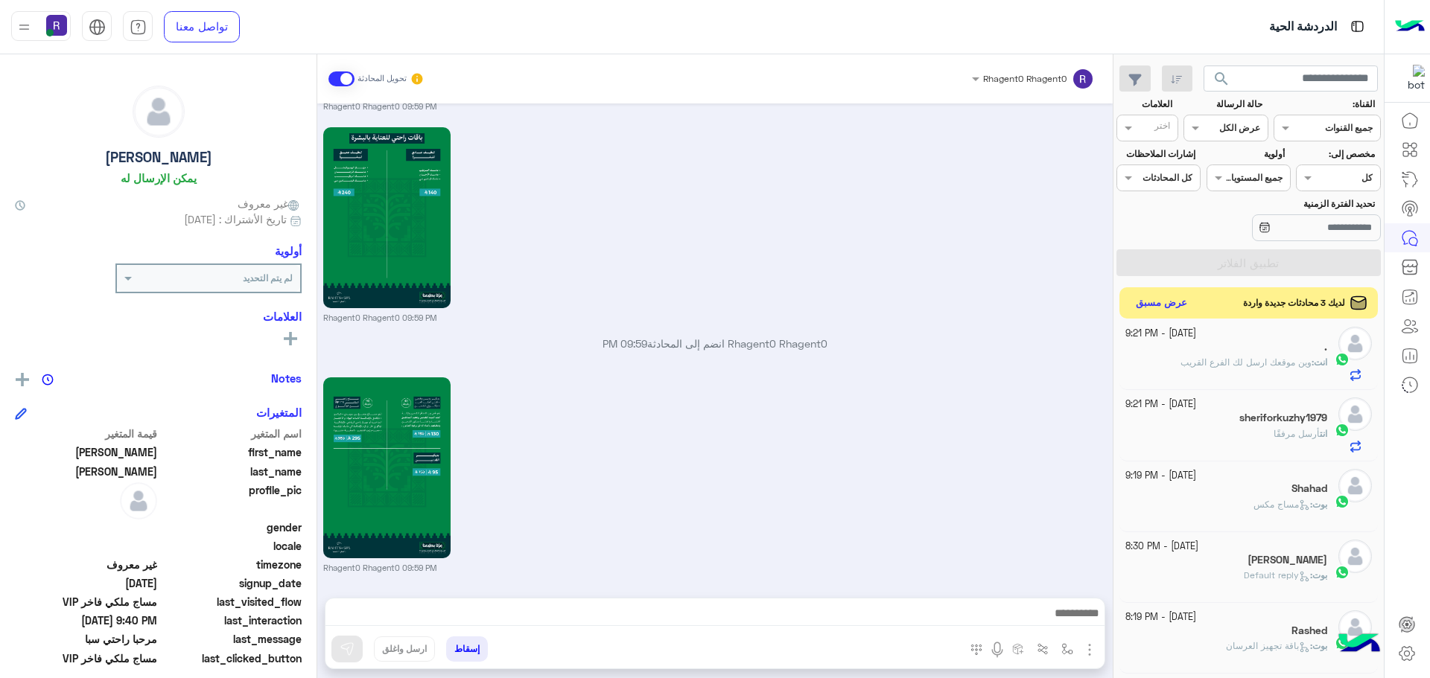
click at [1169, 302] on button "عرض مسبق" at bounding box center [1161, 303] width 63 height 20
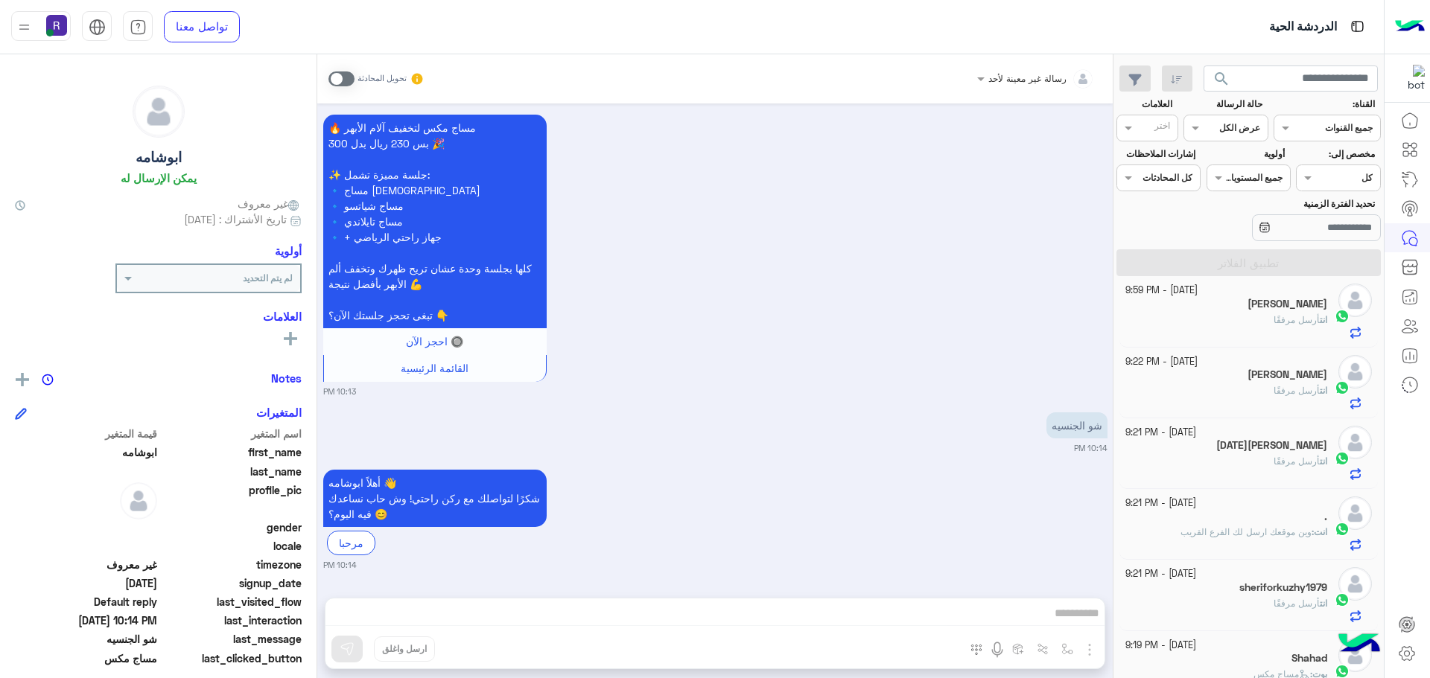
scroll to position [1063, 0]
click at [344, 77] on span at bounding box center [341, 78] width 26 height 15
click at [982, 612] on div "رسالة غير معينة لأحد تحويل المحادثة [DATE] مرحبًا! هل يمكنني الحصول على مزيد من…" at bounding box center [714, 369] width 795 height 630
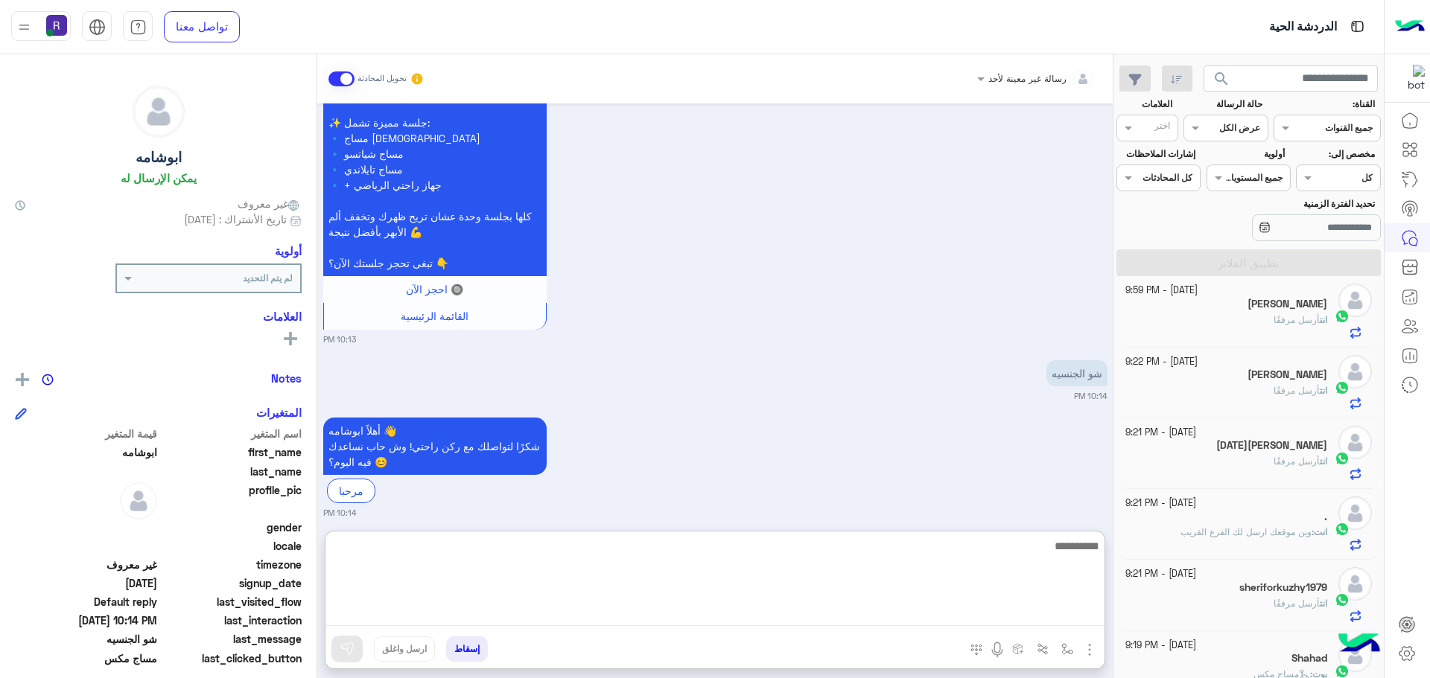
click at [1046, 620] on textarea at bounding box center [714, 581] width 779 height 89
type textarea "*"
type textarea "**********"
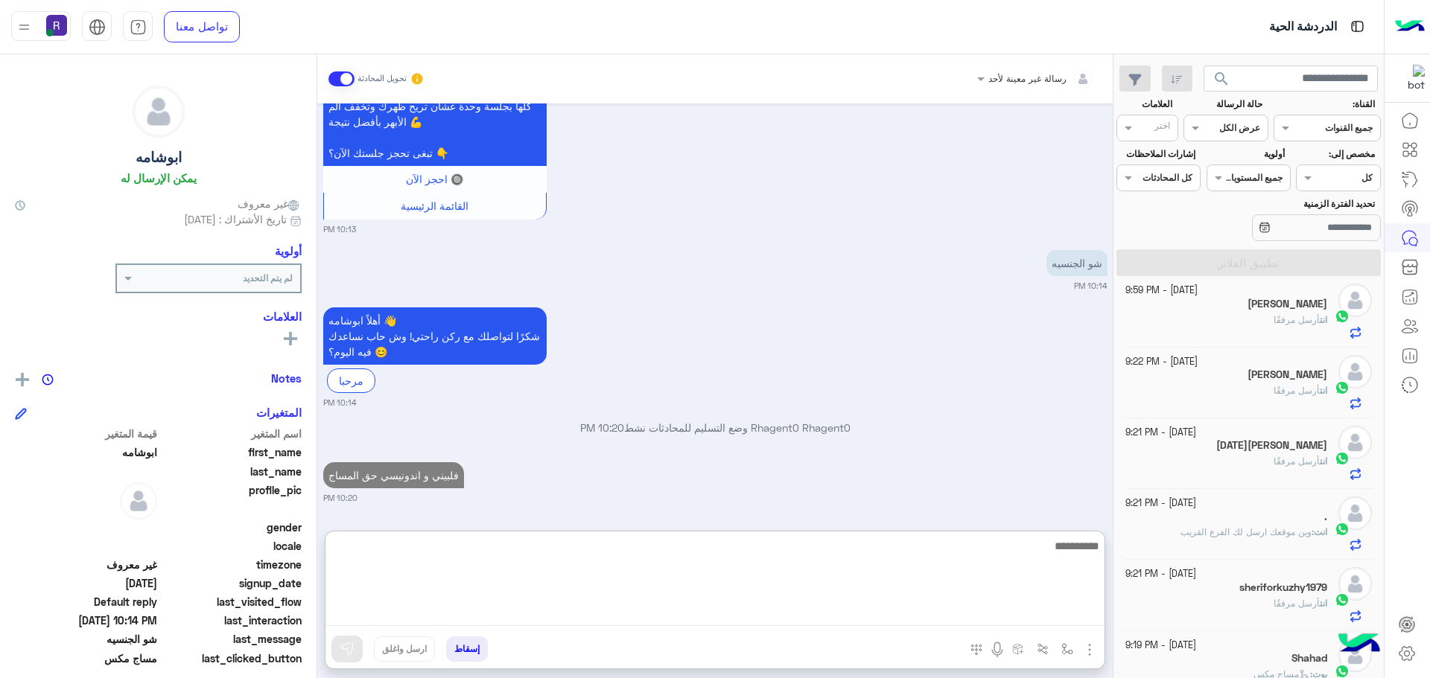
scroll to position [1263, 0]
